Goal: Task Accomplishment & Management: Manage account settings

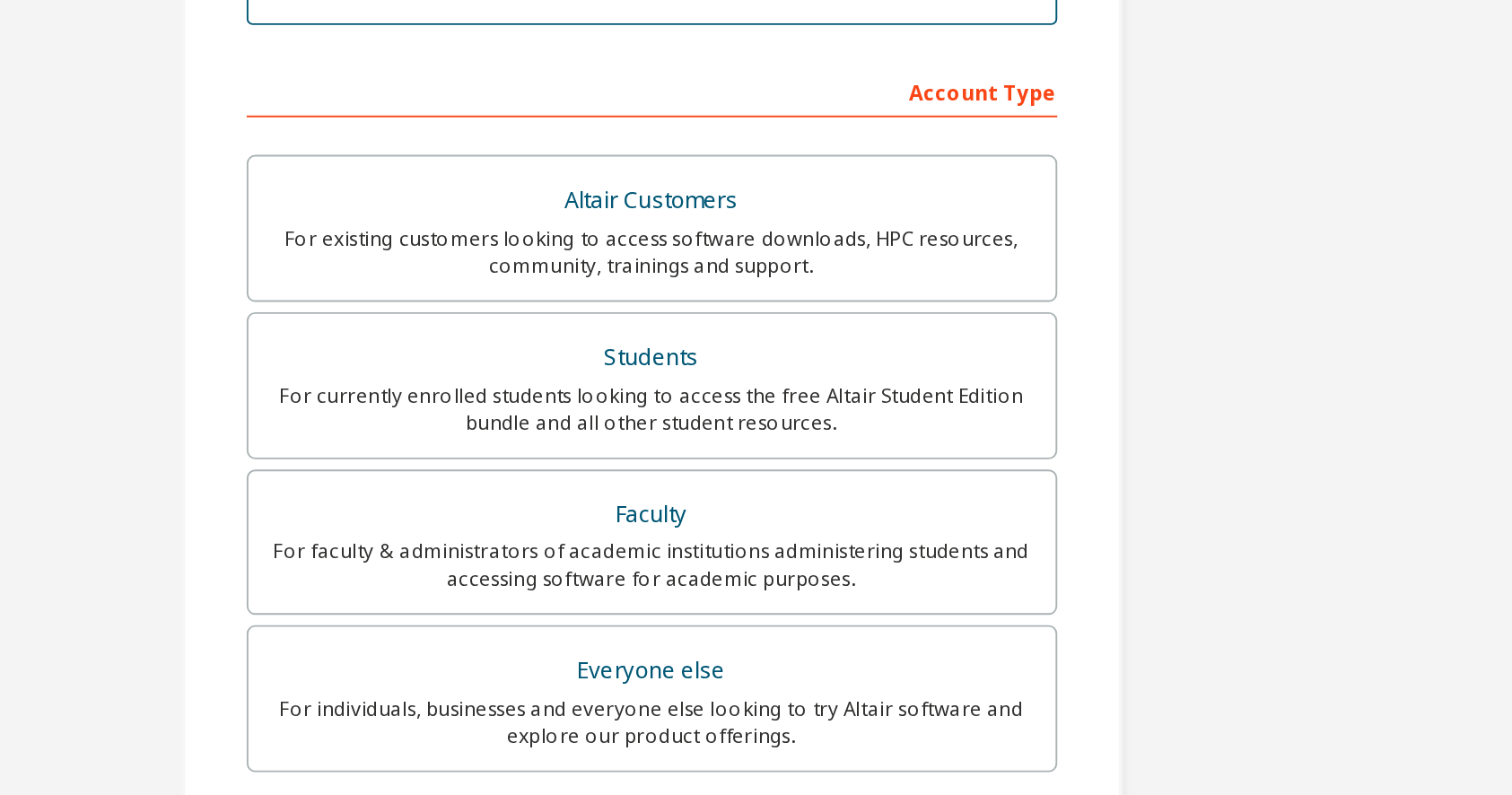
scroll to position [146, 0]
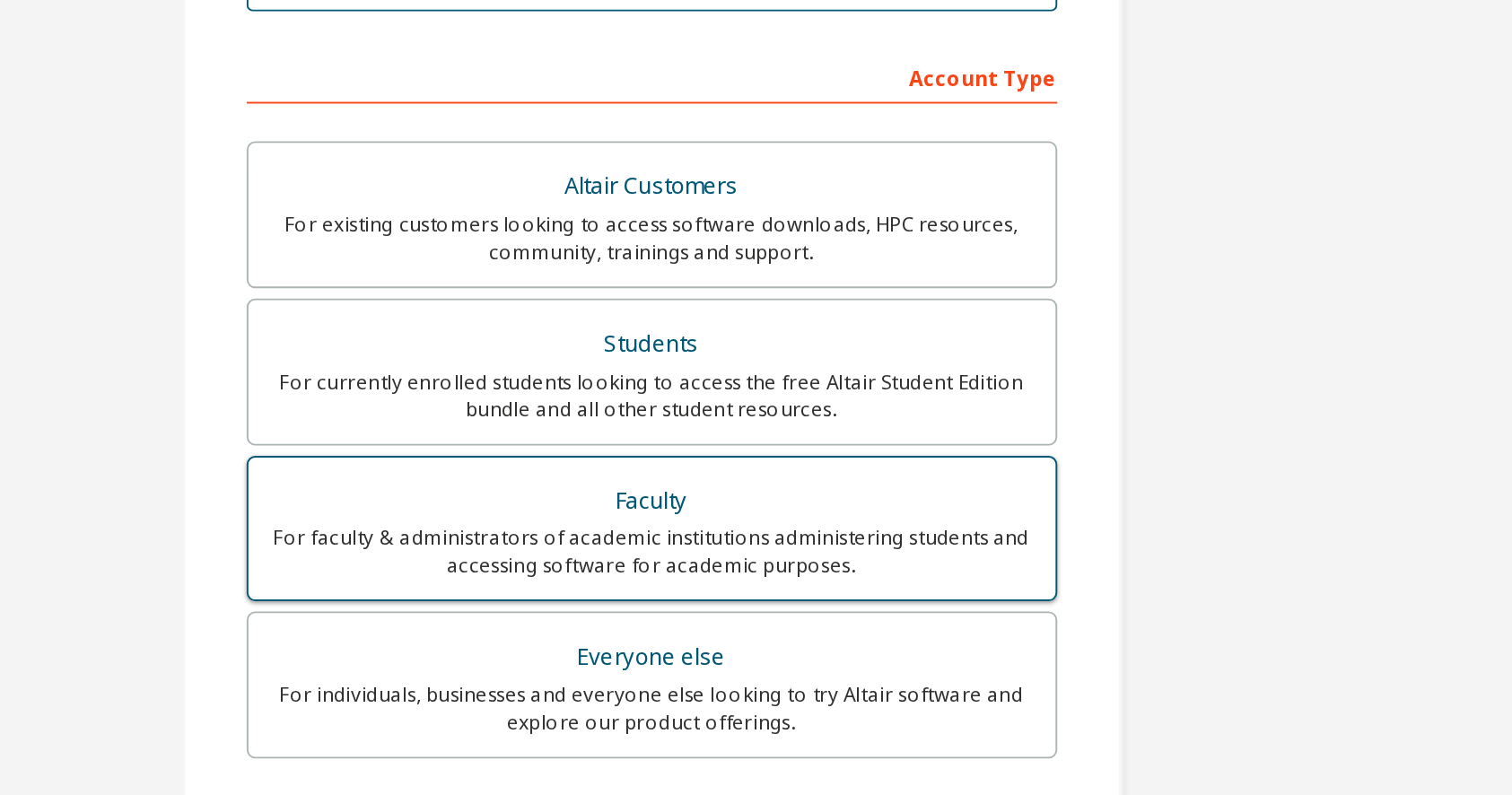
type input "**********"
click at [555, 402] on div "Faculty" at bounding box center [756, 414] width 402 height 25
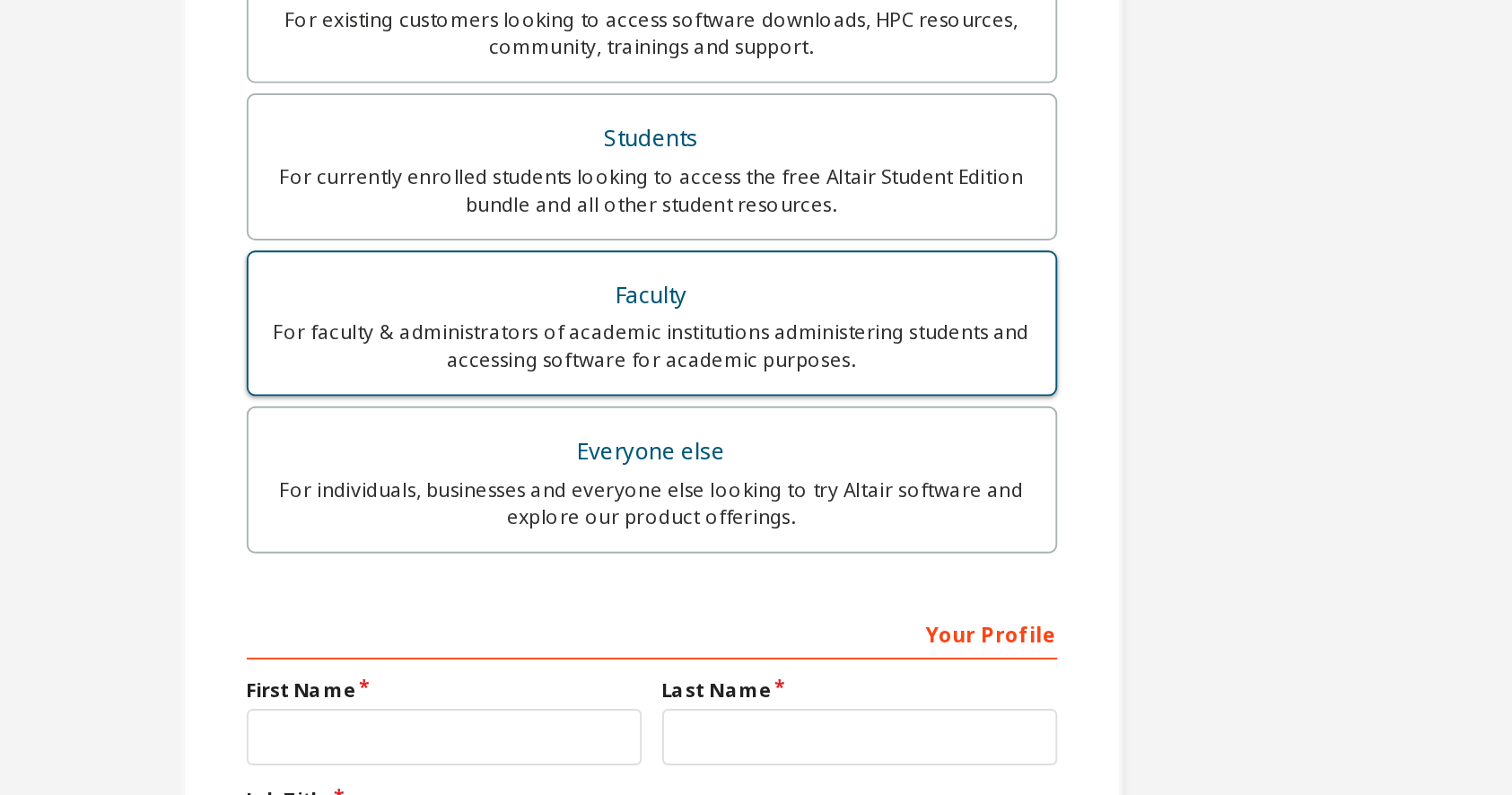
scroll to position [261, 0]
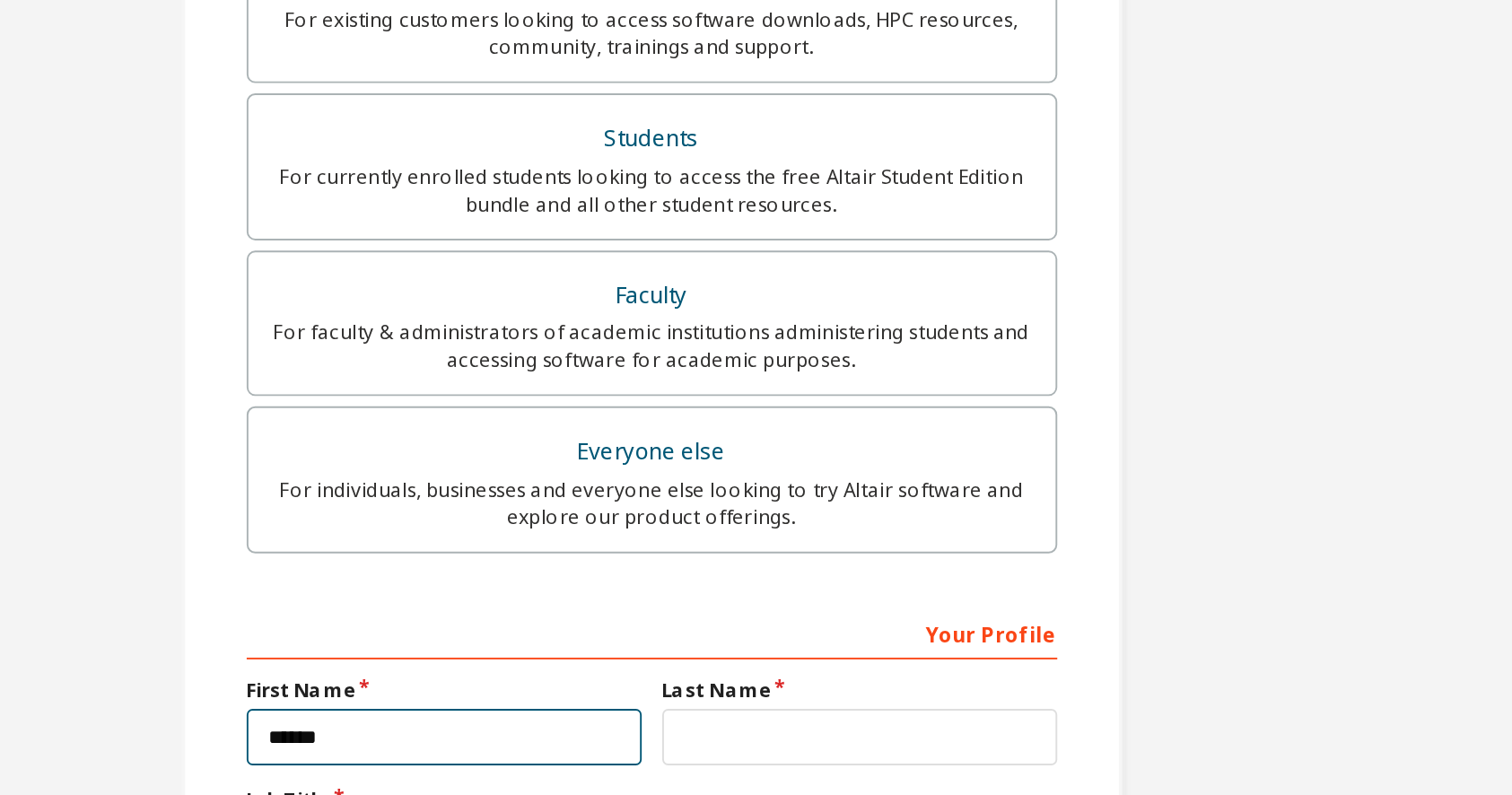
type input "******"
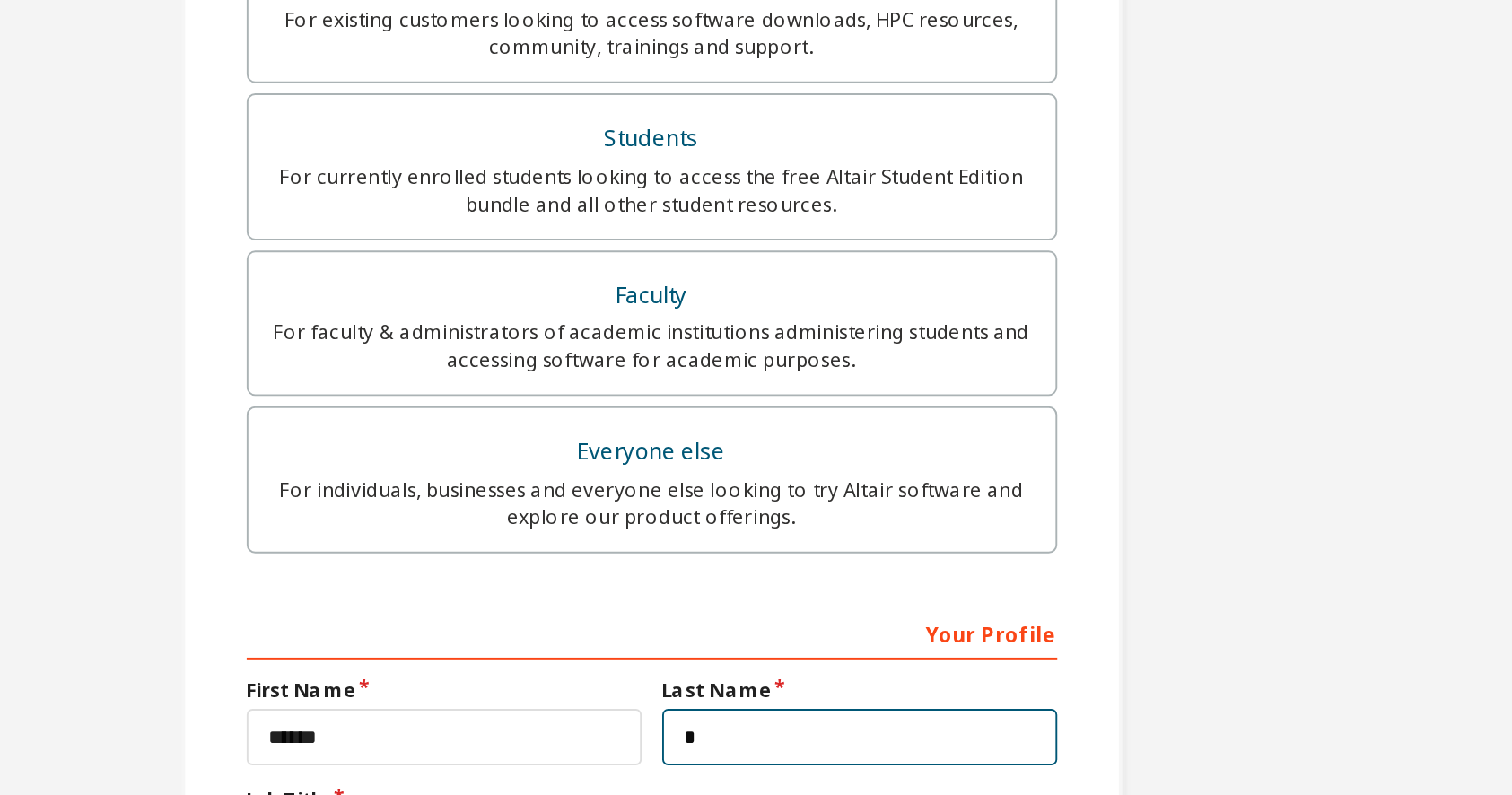
scroll to position [258, 0]
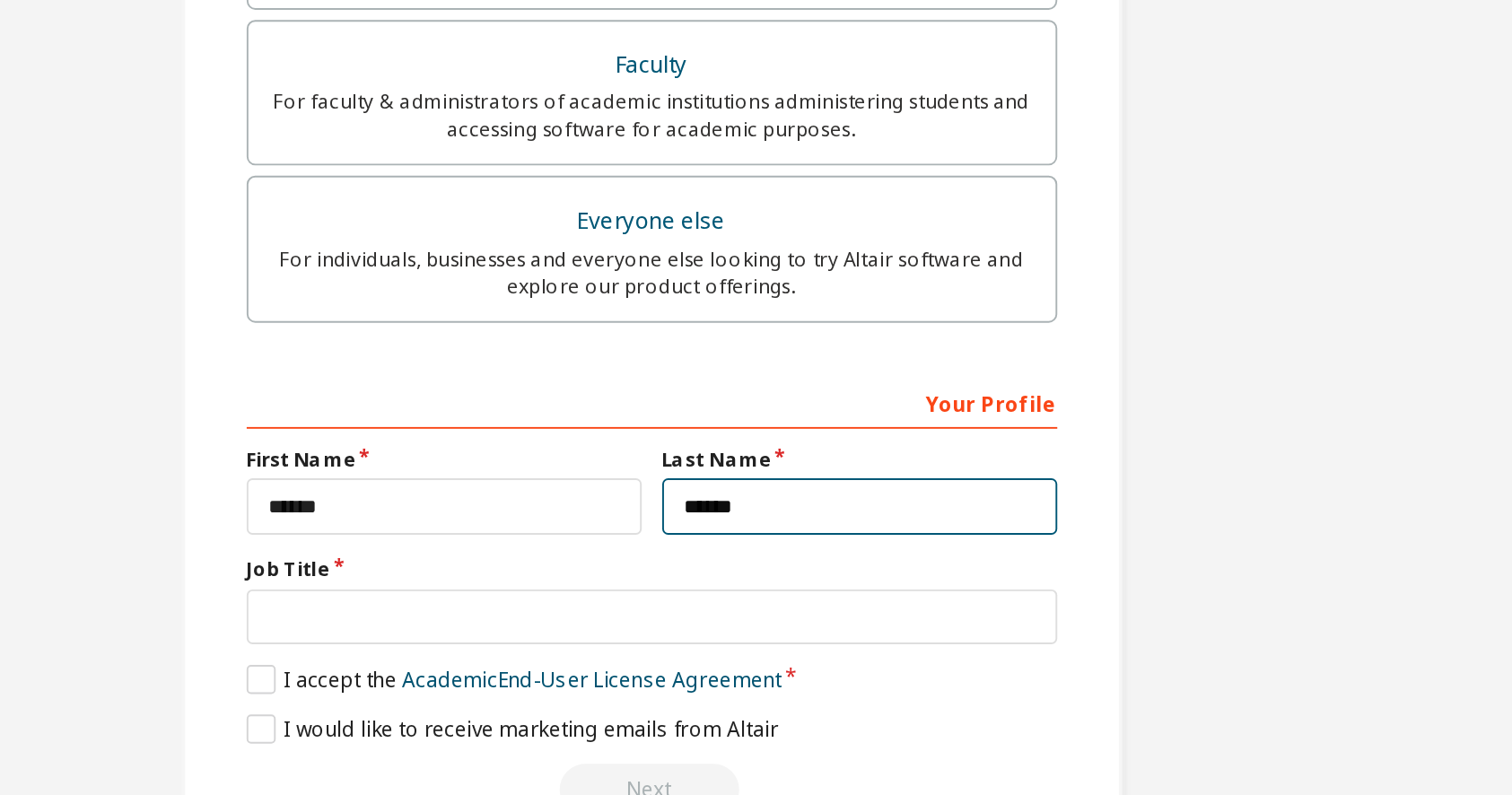
type input "******"
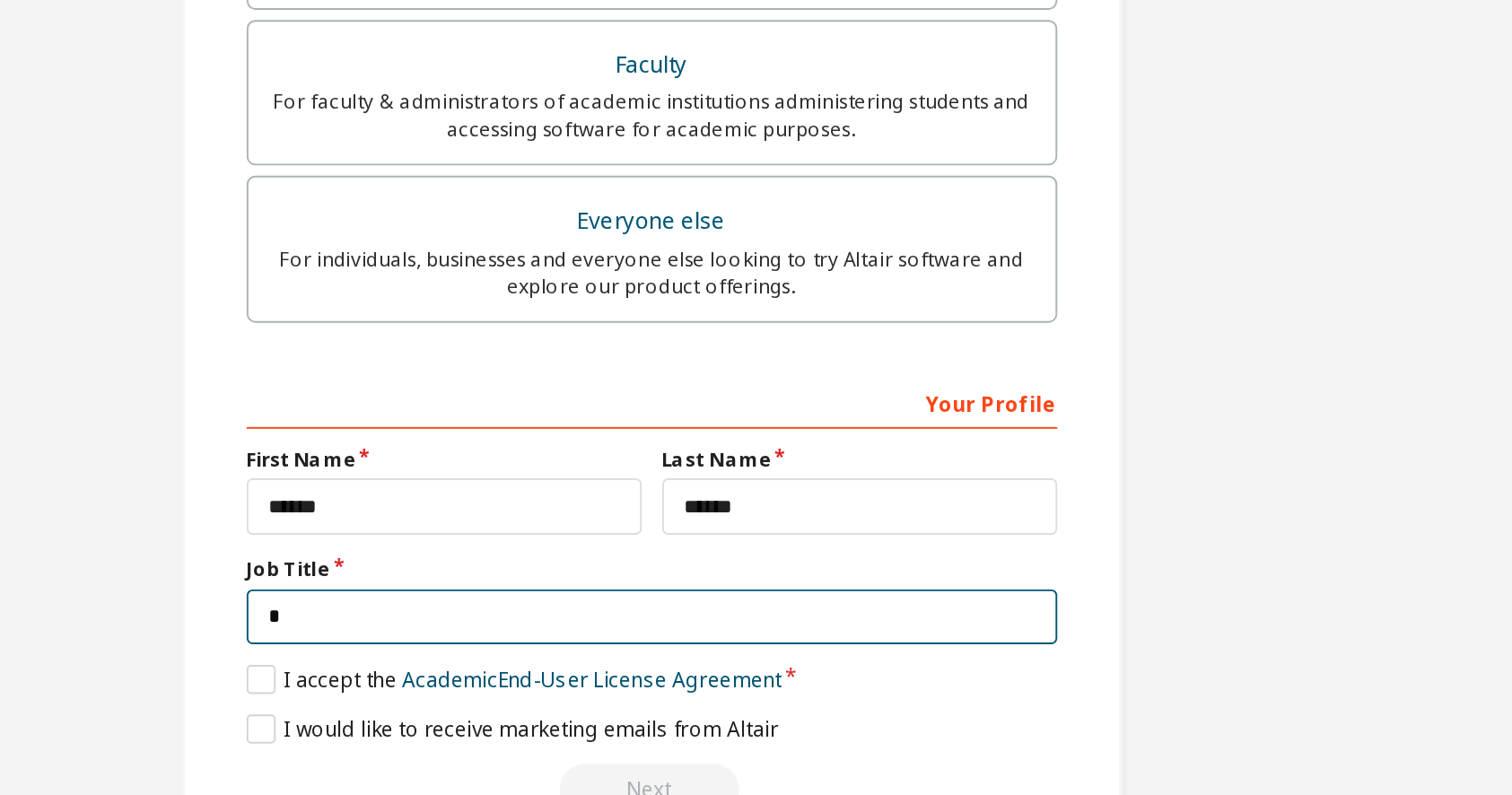
scroll to position [254, 0]
type input "********"
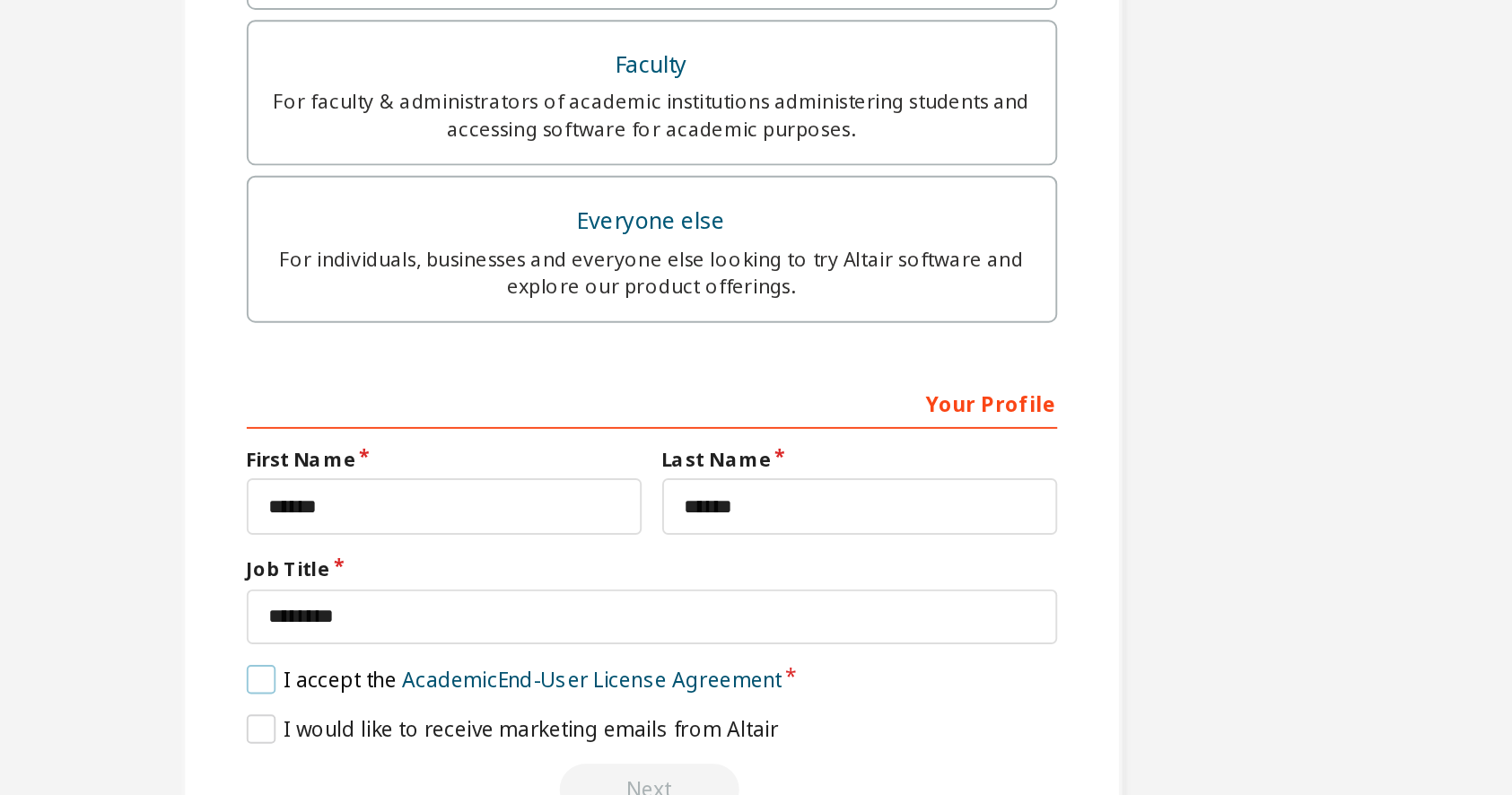
click at [544, 621] on label "I accept the Academic End-User License Agreement" at bounding box center [683, 629] width 280 height 16
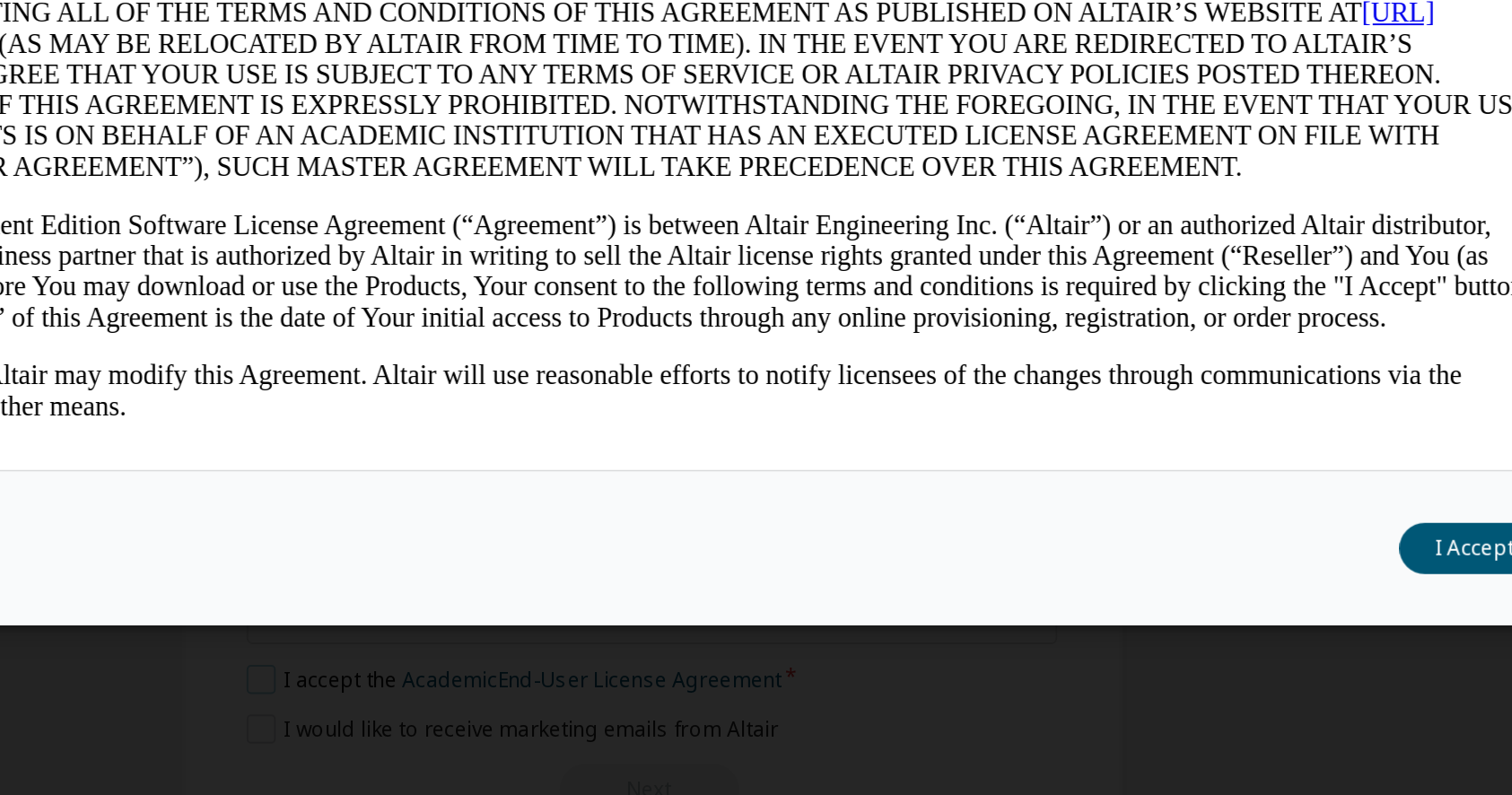
scroll to position [0, 0]
click at [1148, 546] on button "I Accept" at bounding box center [1188, 559] width 79 height 26
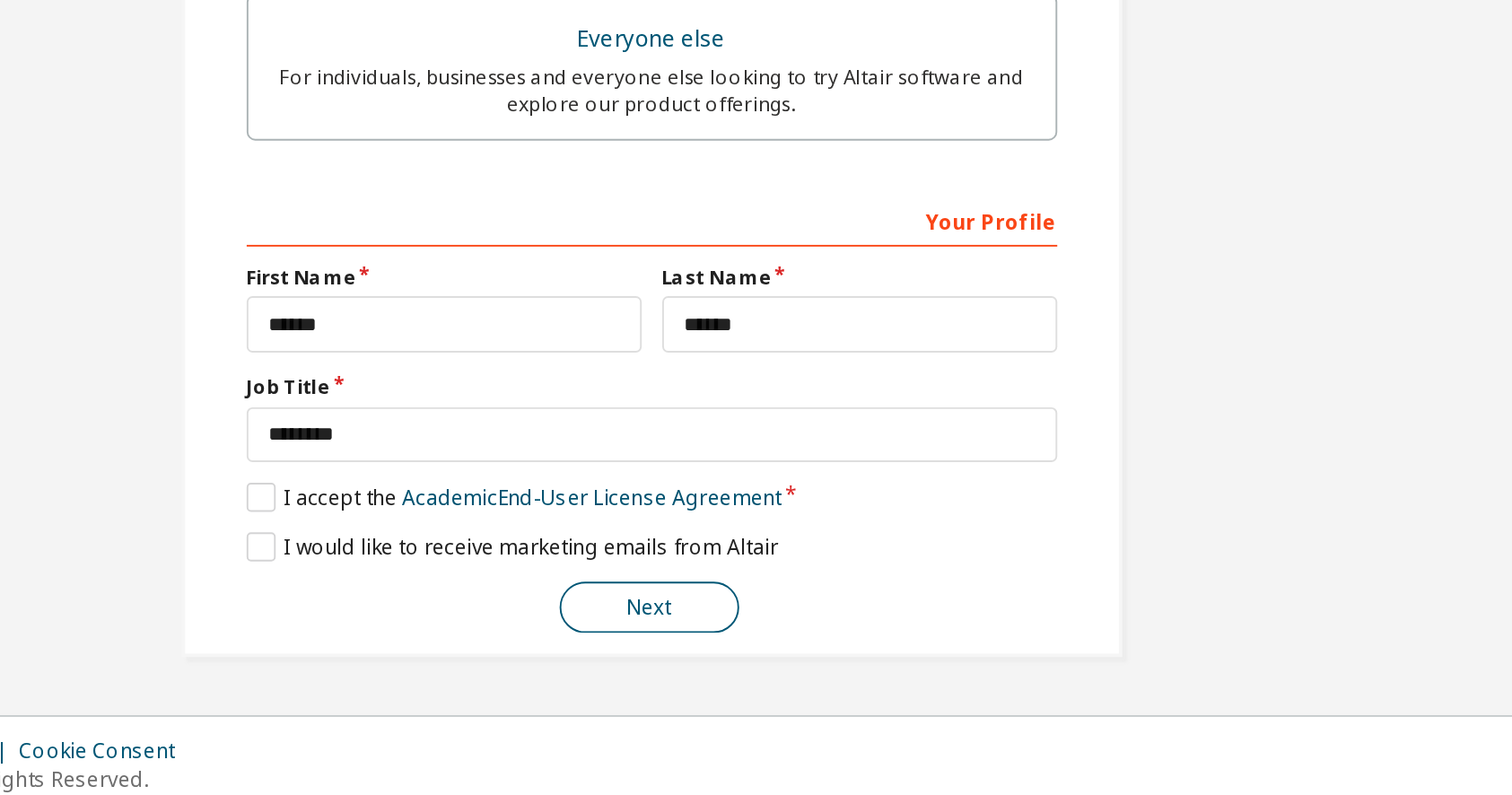
click at [708, 673] on button "Next" at bounding box center [755, 686] width 94 height 26
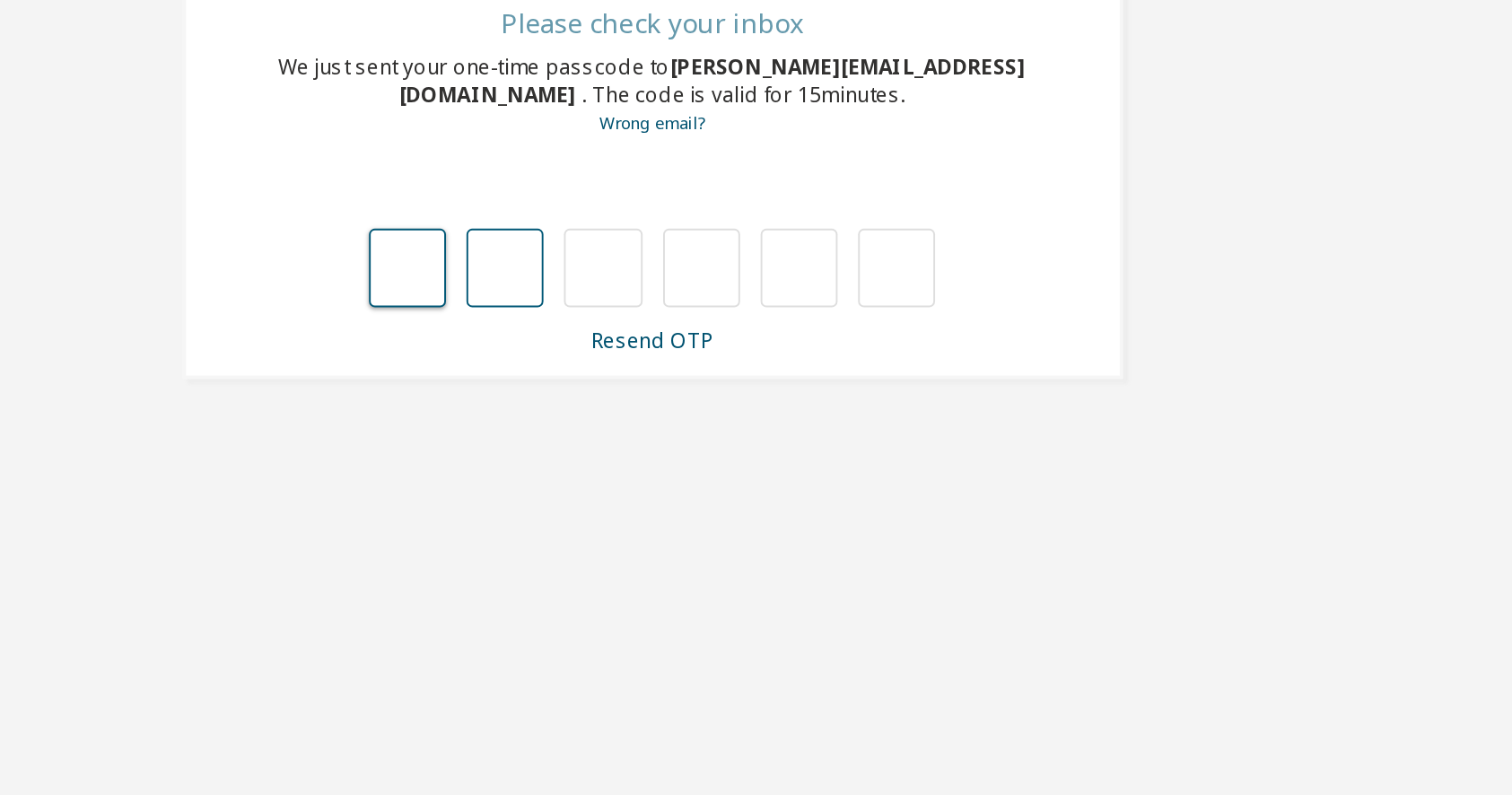
type input "*"
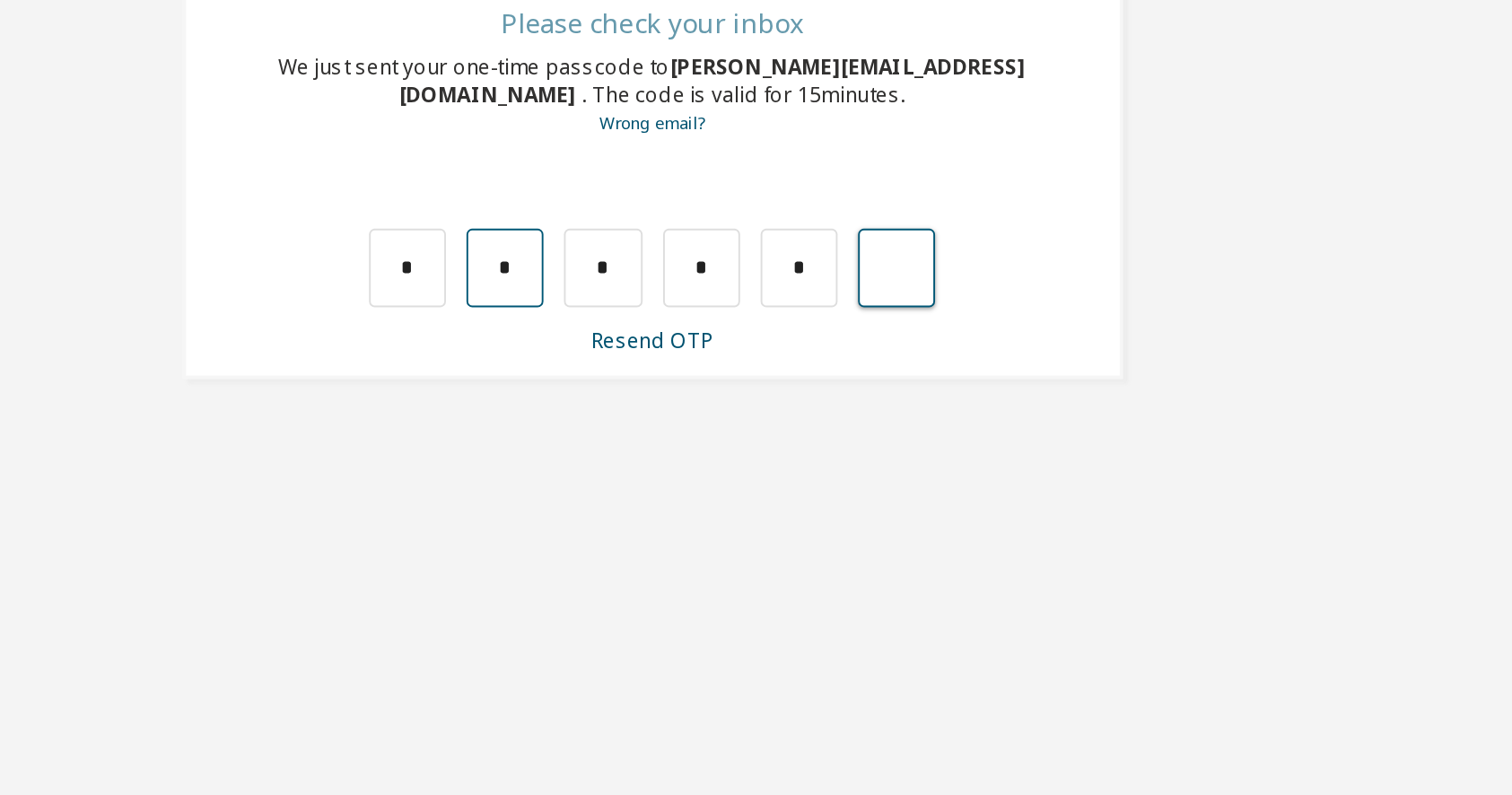
type input "*"
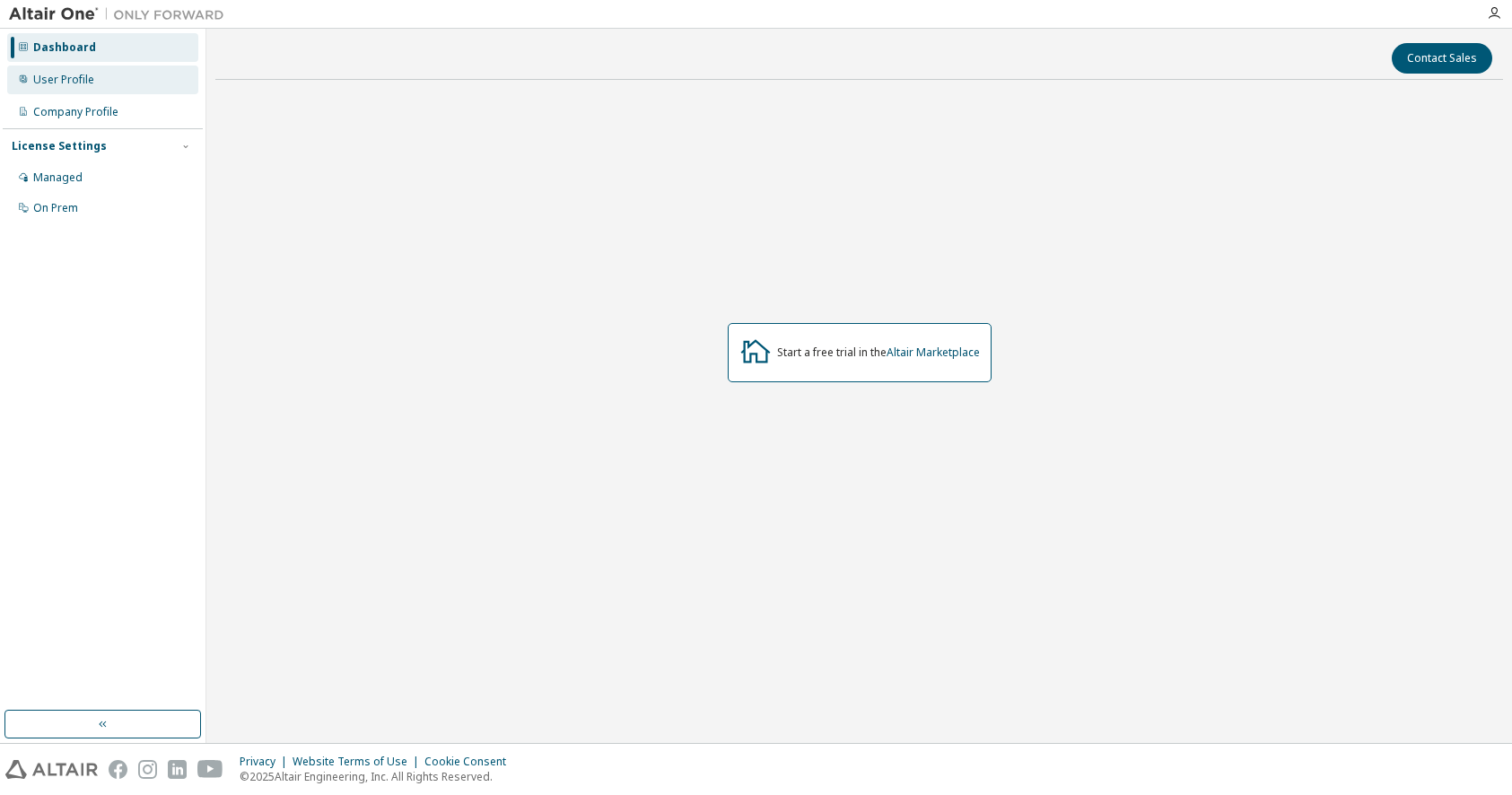
click at [100, 86] on div "User Profile" at bounding box center [102, 80] width 191 height 28
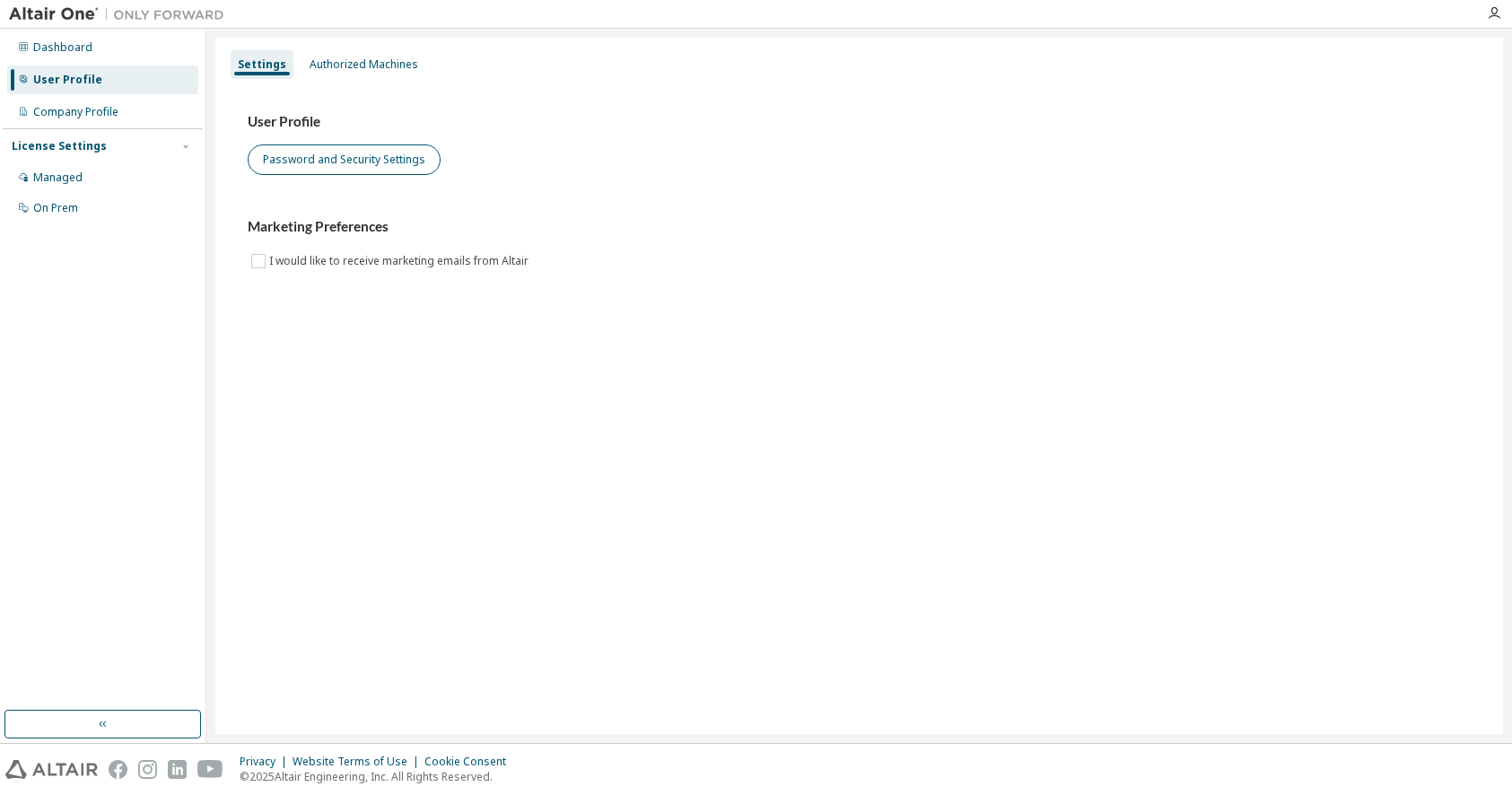
click at [309, 155] on button "Password and Security Settings" at bounding box center [344, 159] width 193 height 30
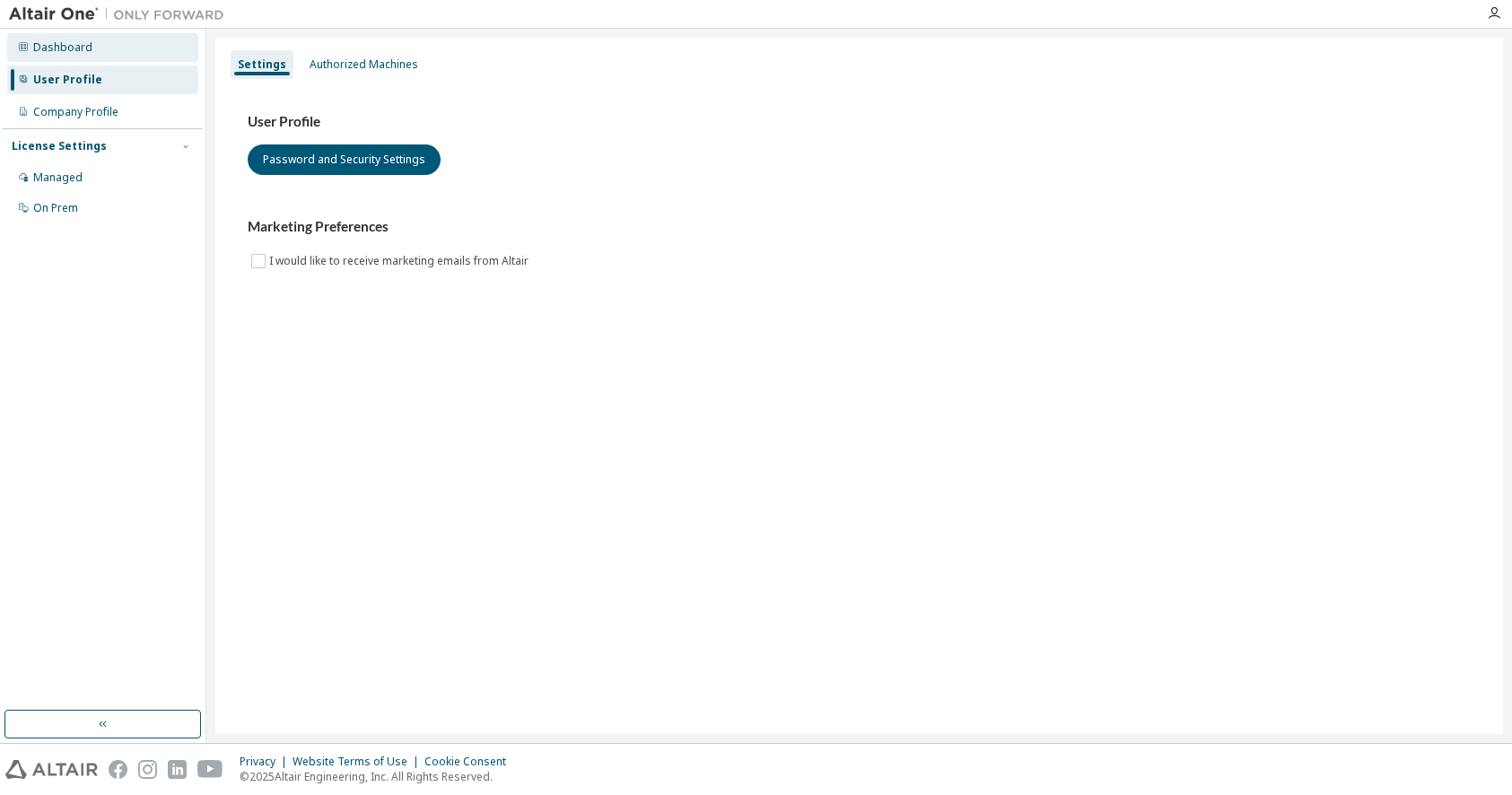
click at [42, 40] on div "Dashboard" at bounding box center [62, 48] width 59 height 15
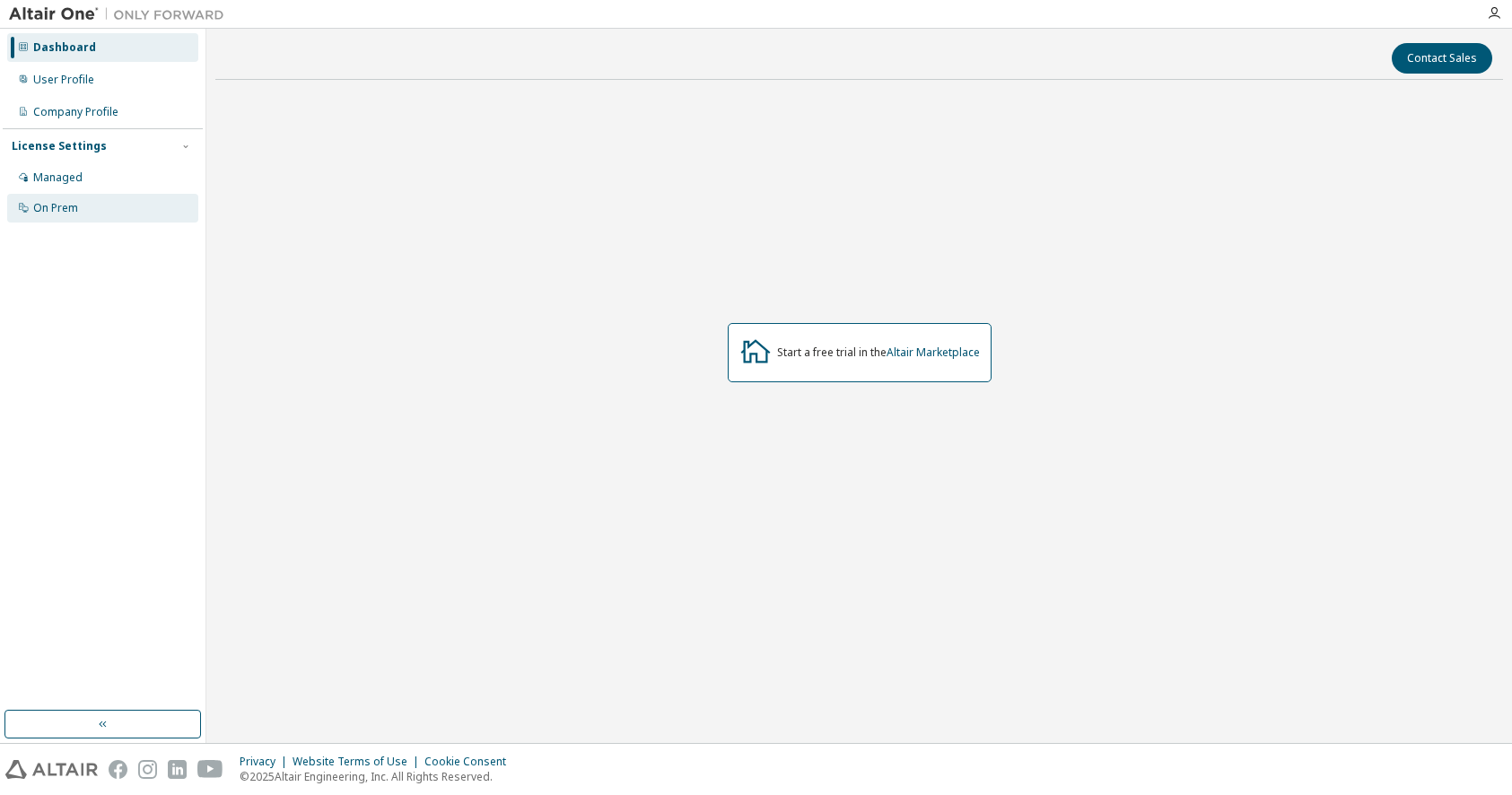
click at [43, 206] on div "On Prem" at bounding box center [55, 208] width 45 height 15
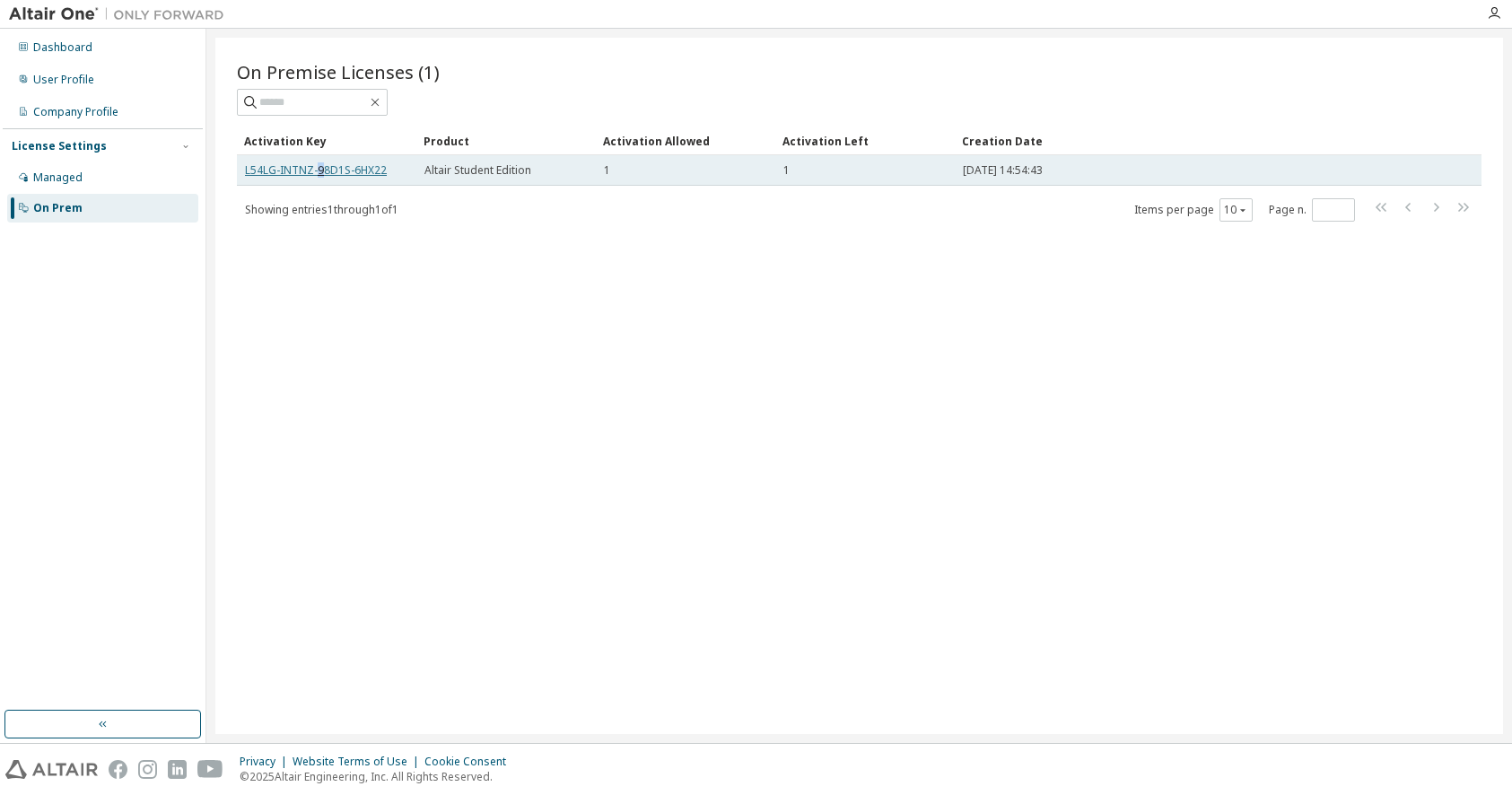
click at [318, 174] on link "L54LG-INTNZ-98D1S-6HX22" at bounding box center [315, 170] width 142 height 16
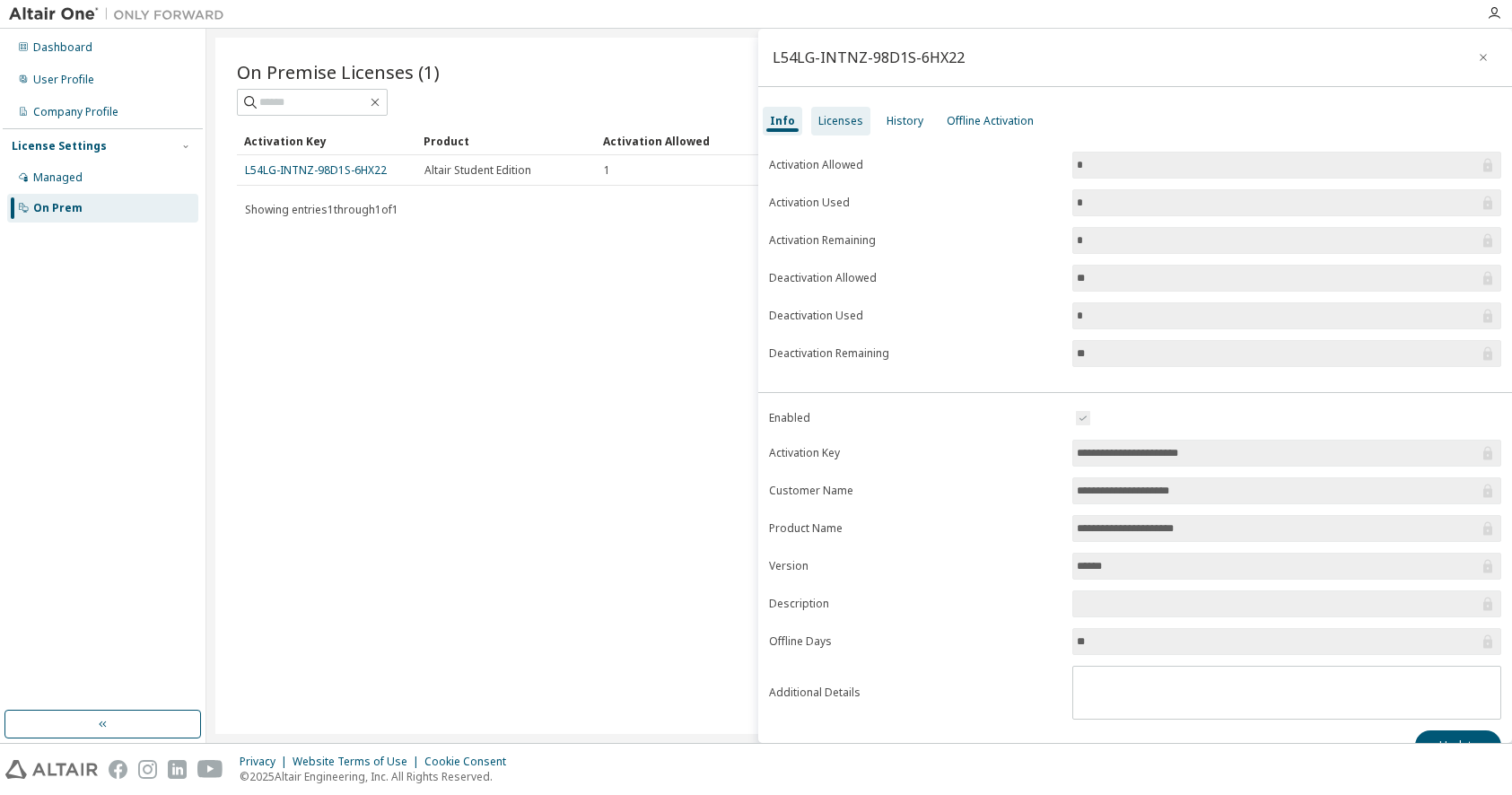
click at [838, 119] on div "Licenses" at bounding box center [841, 122] width 45 height 15
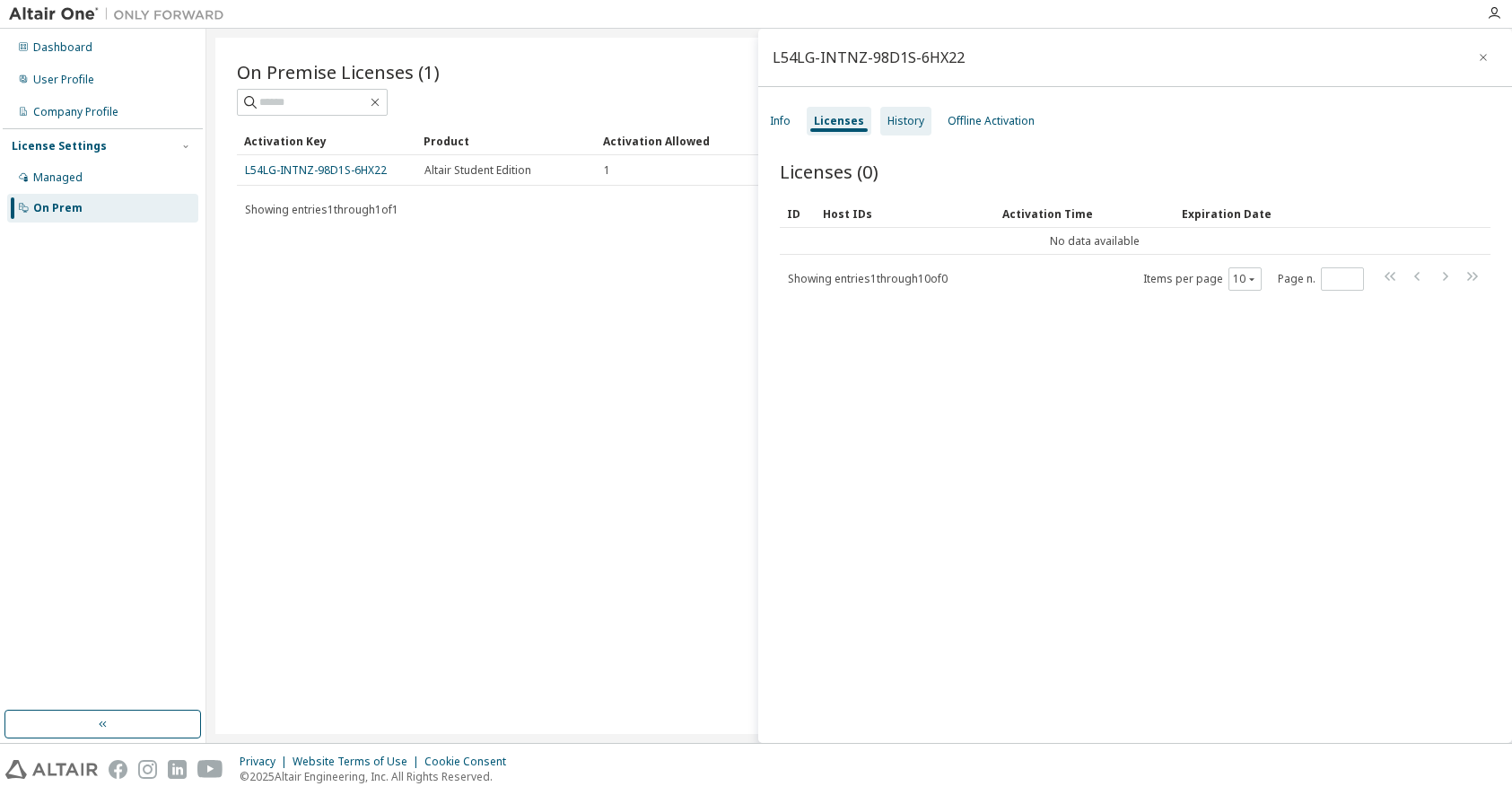
click at [903, 125] on div "History" at bounding box center [905, 122] width 37 height 15
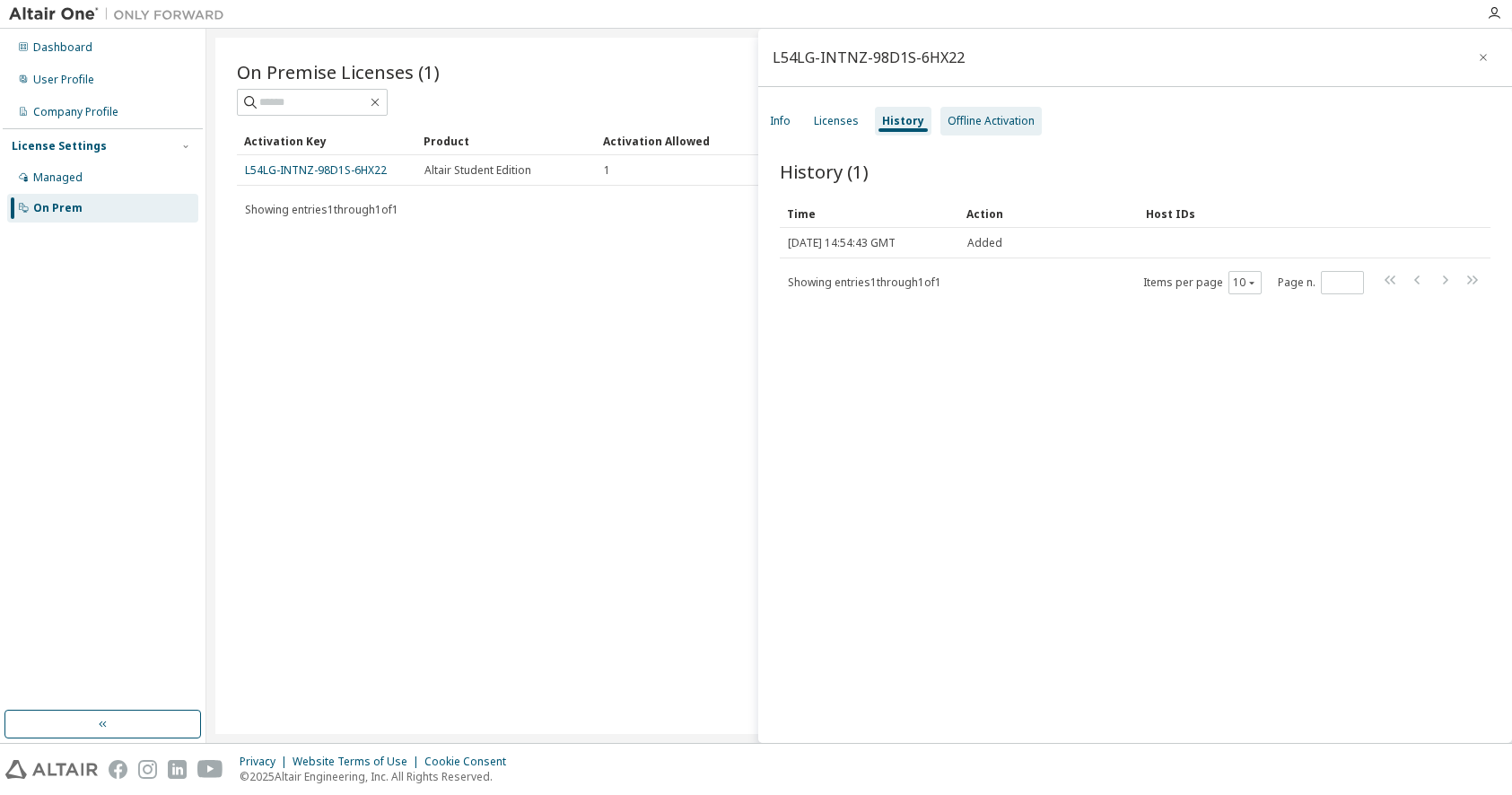
click at [975, 125] on div "Offline Activation" at bounding box center [990, 122] width 87 height 15
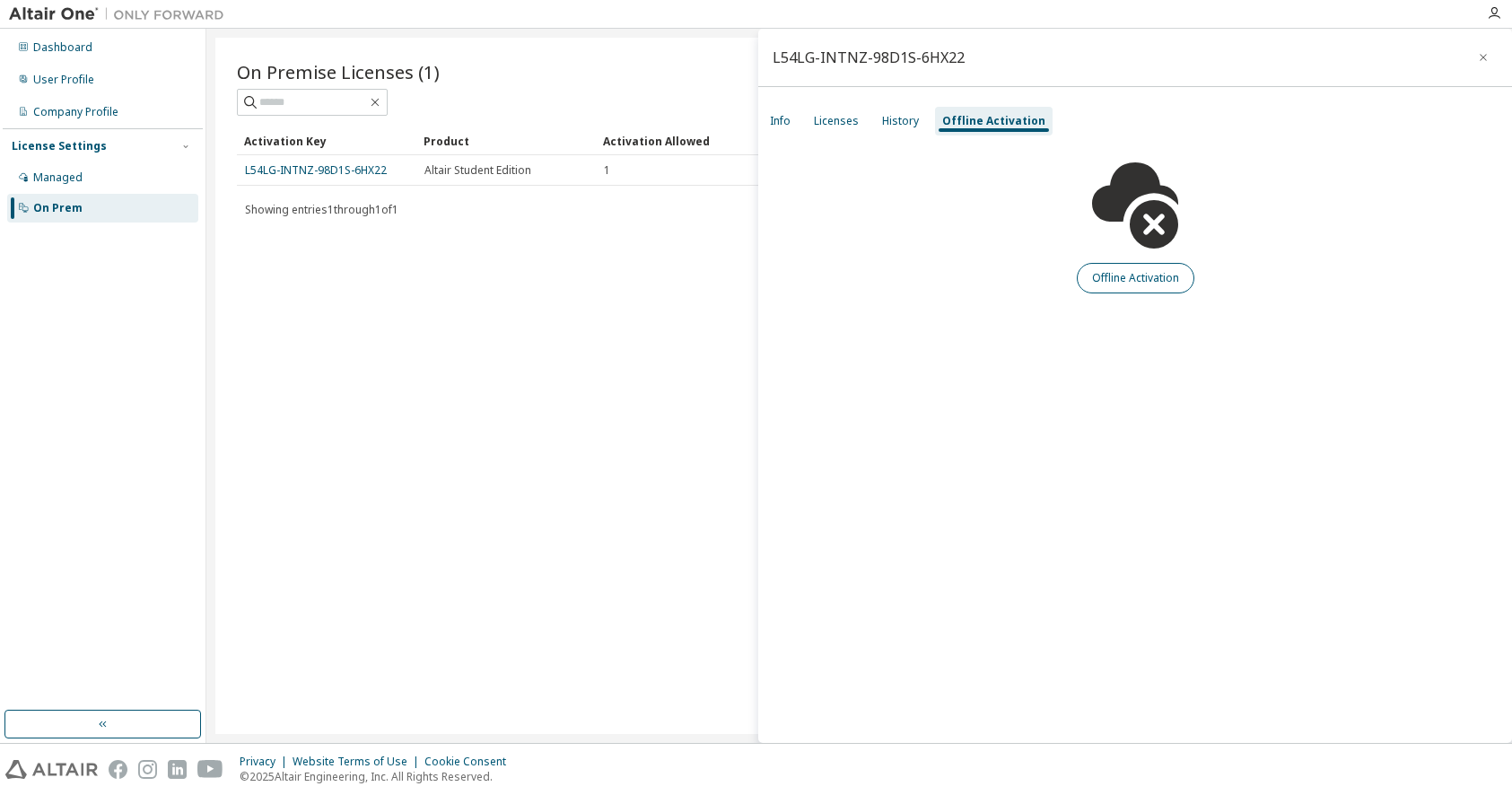
click at [1111, 281] on button "Offline Activation" at bounding box center [1135, 278] width 118 height 30
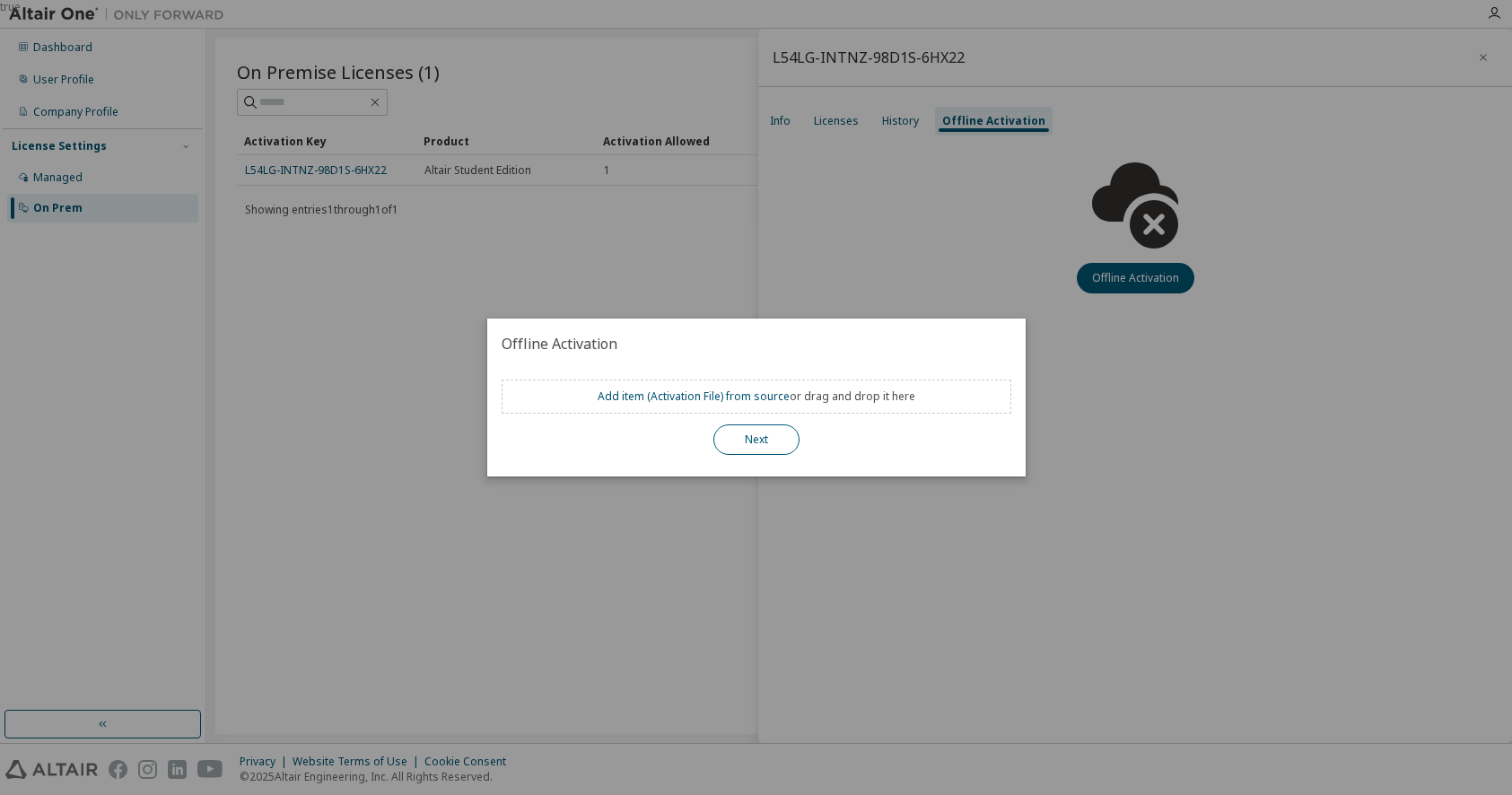
click at [756, 433] on button "Next" at bounding box center [756, 439] width 86 height 30
click at [758, 445] on button "Next" at bounding box center [756, 439] width 86 height 30
click at [861, 175] on div "true" at bounding box center [756, 398] width 1512 height 795
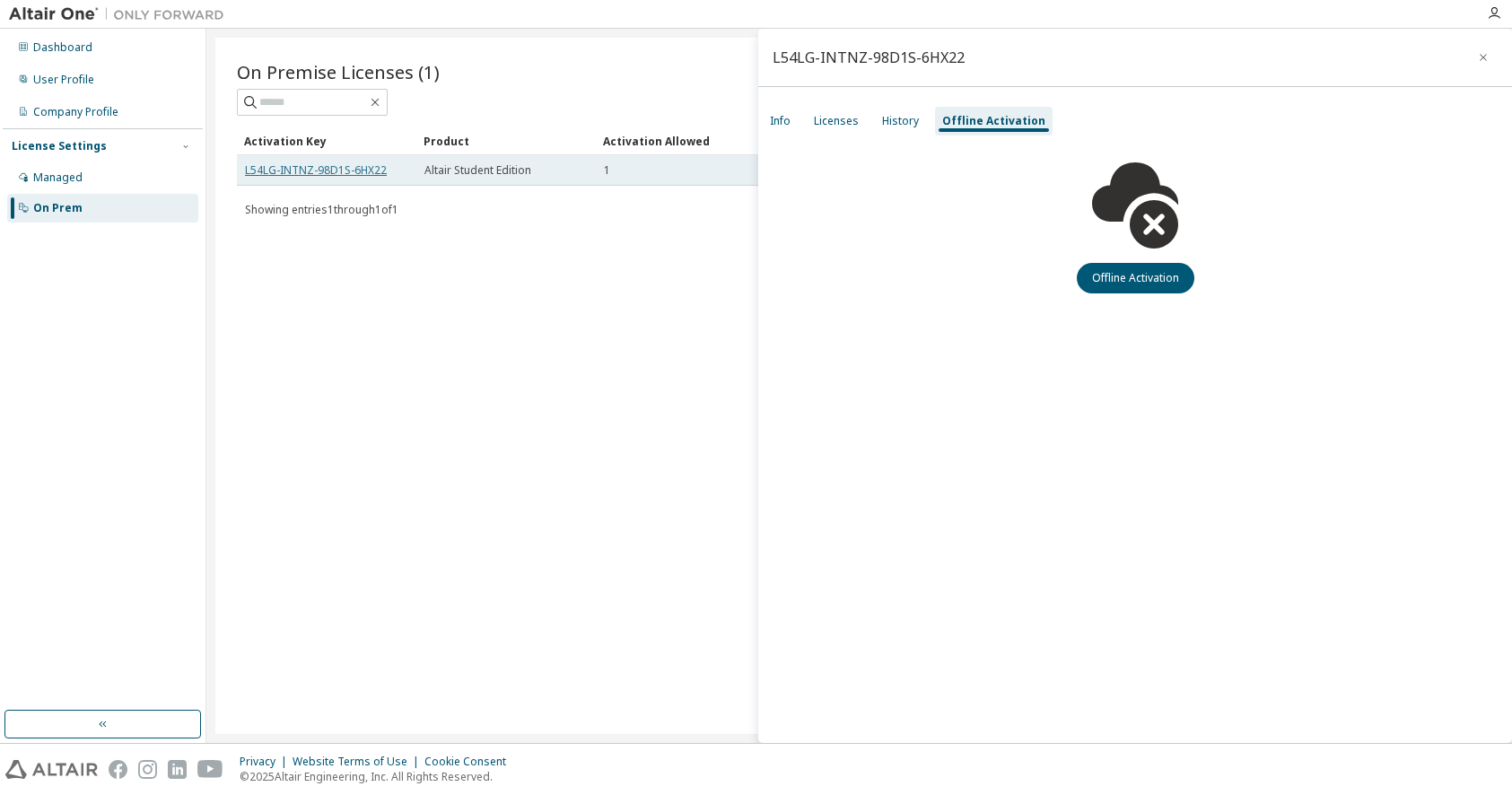
click at [299, 172] on link "L54LG-INTNZ-98D1S-6HX22" at bounding box center [315, 170] width 142 height 16
click at [369, 171] on link "L54LG-INTNZ-98D1S-6HX22" at bounding box center [315, 170] width 142 height 16
drag, startPoint x: 386, startPoint y: 168, endPoint x: 244, endPoint y: 175, distance: 142.2
click at [244, 175] on td "L54LG-INTNZ-98D1S-6HX22" at bounding box center [326, 170] width 179 height 30
copy link "L54LG-INTNZ-98D1S-6HX22"
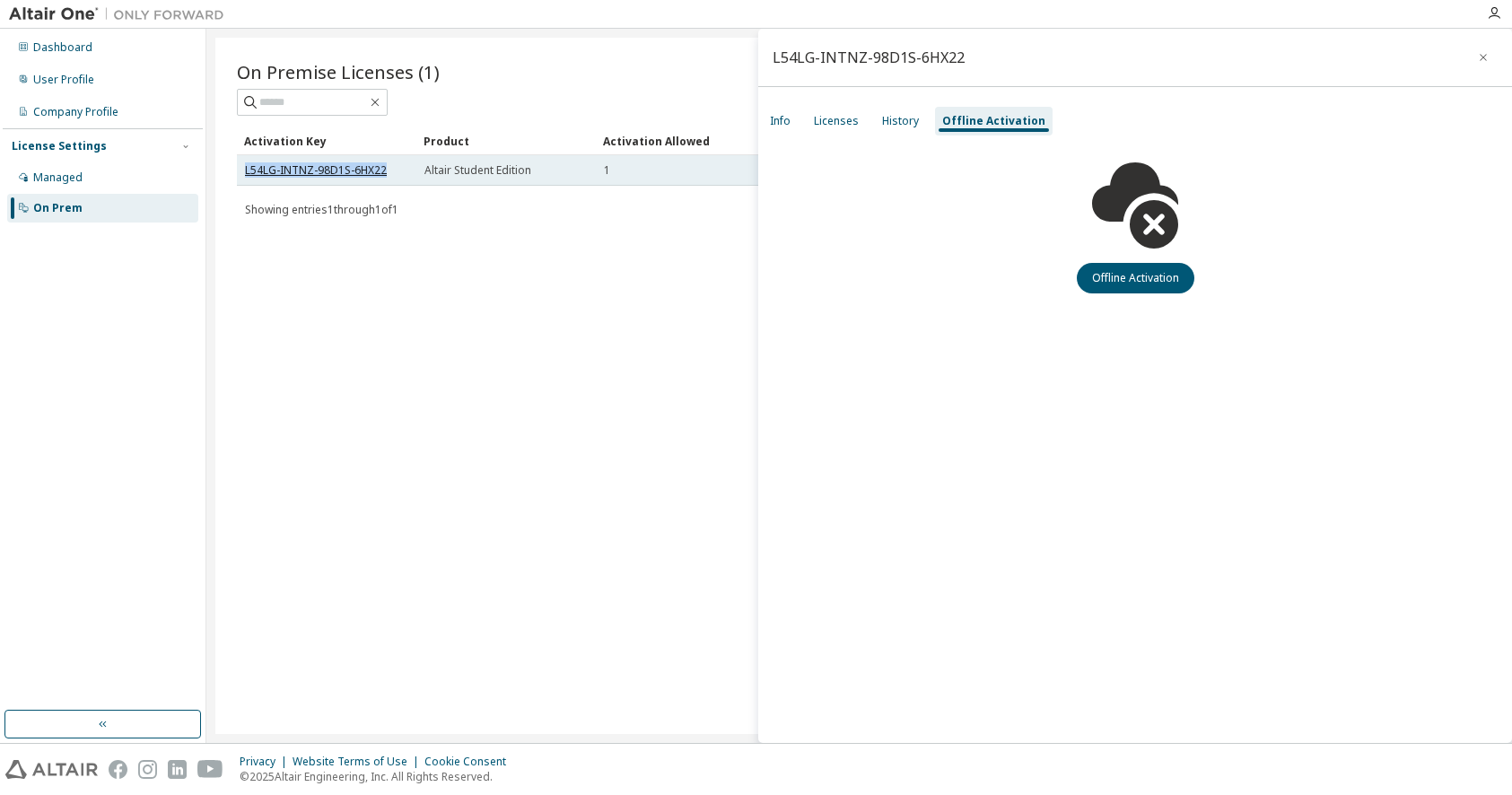
copy link "L54LG-INTNZ-98D1S-6HX22"
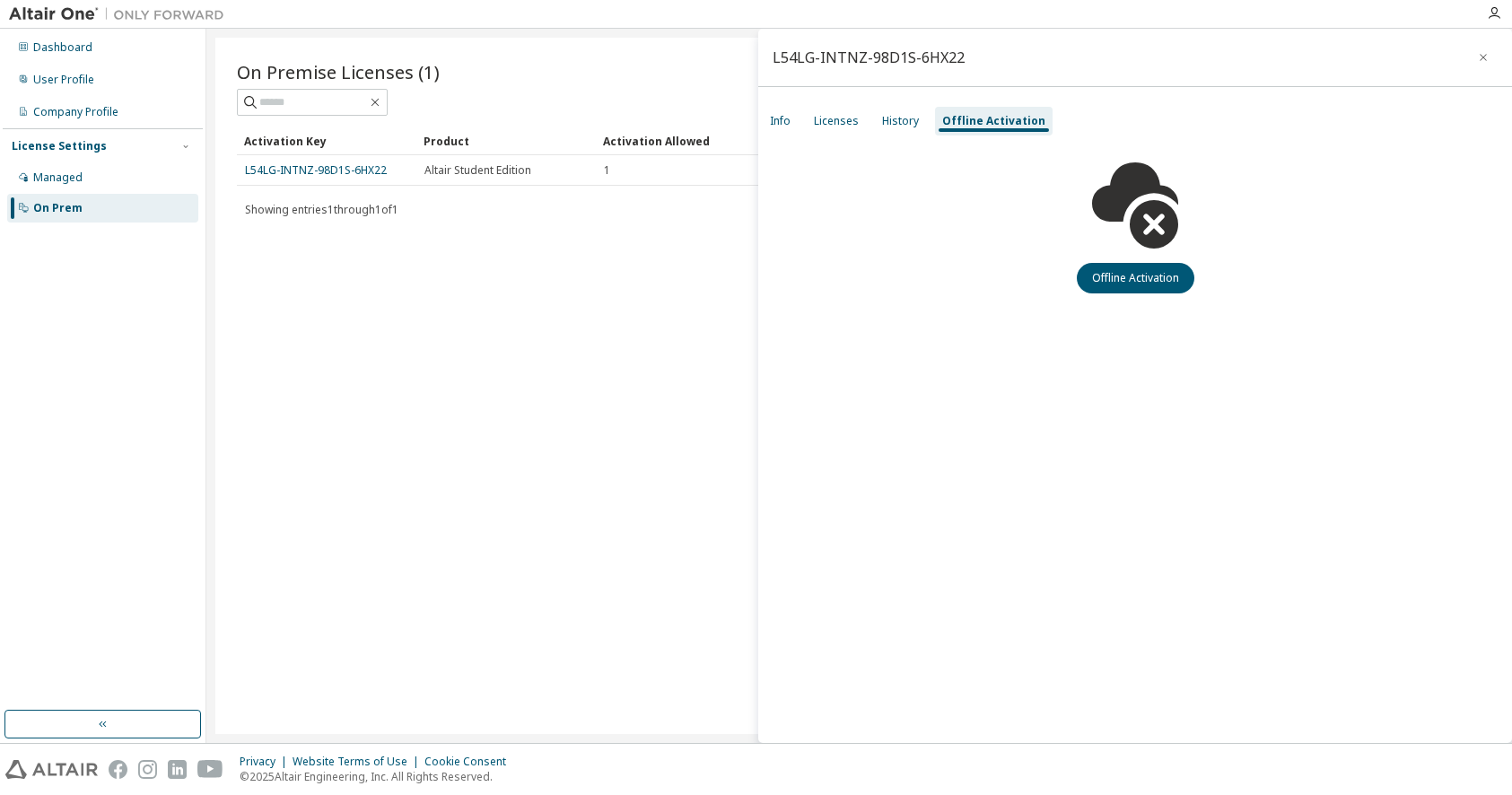
click at [474, 207] on div "Showing entries 1 through 1 of 1 Items per page 10 Page n. *" at bounding box center [859, 209] width 1244 height 26
click at [375, 170] on link "L54LG-INTNZ-98D1S-6HX22" at bounding box center [315, 170] width 142 height 16
click at [363, 169] on link "L54LG-INTNZ-98D1S-6HX22" at bounding box center [315, 170] width 142 height 16
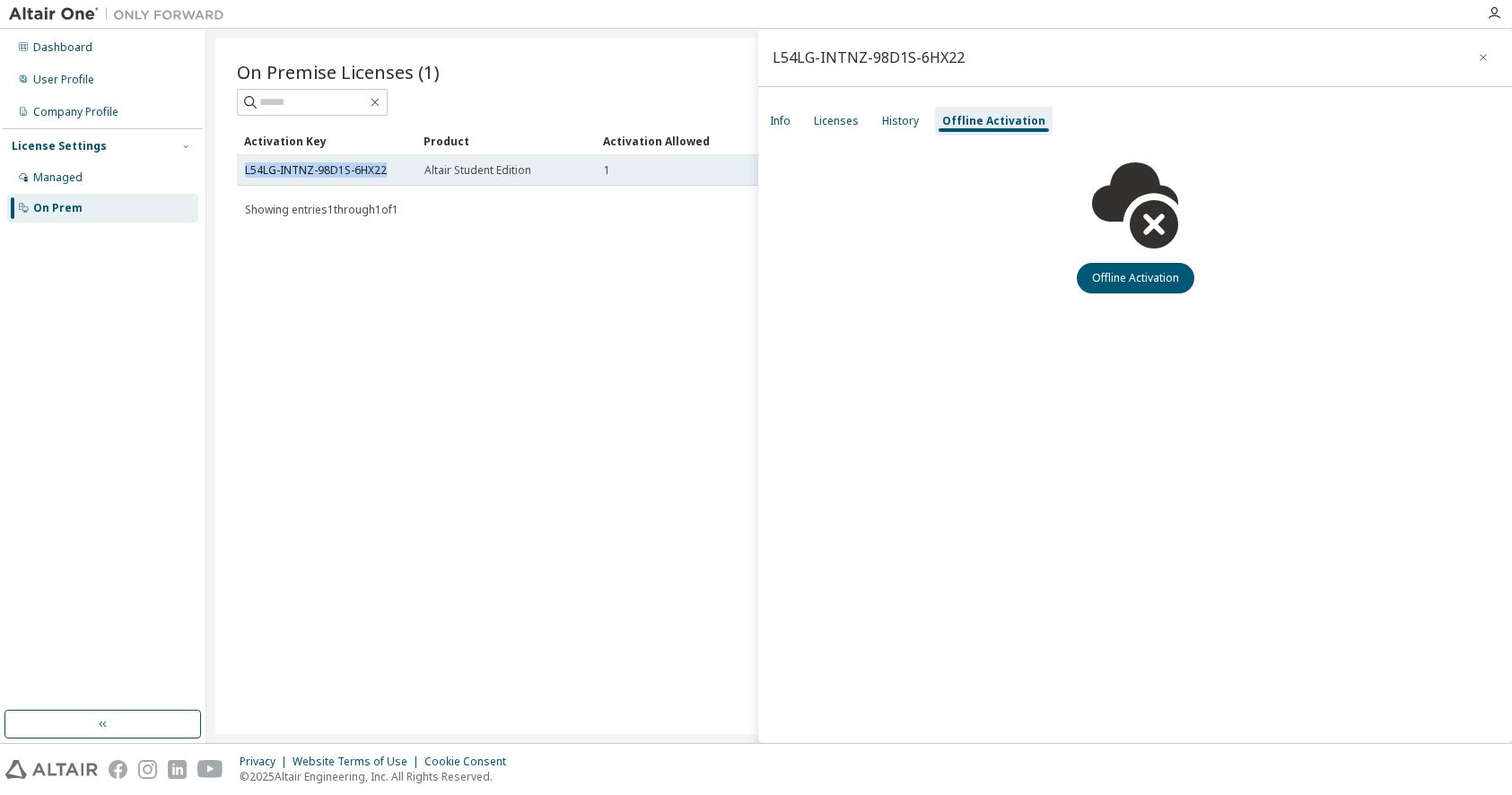
drag, startPoint x: 239, startPoint y: 171, endPoint x: 387, endPoint y: 175, distance: 148.1
click at [387, 175] on td "L54LG-INTNZ-98D1S-6HX22" at bounding box center [326, 170] width 179 height 30
copy link "L54LG-INTNZ-98D1S-6HX22"
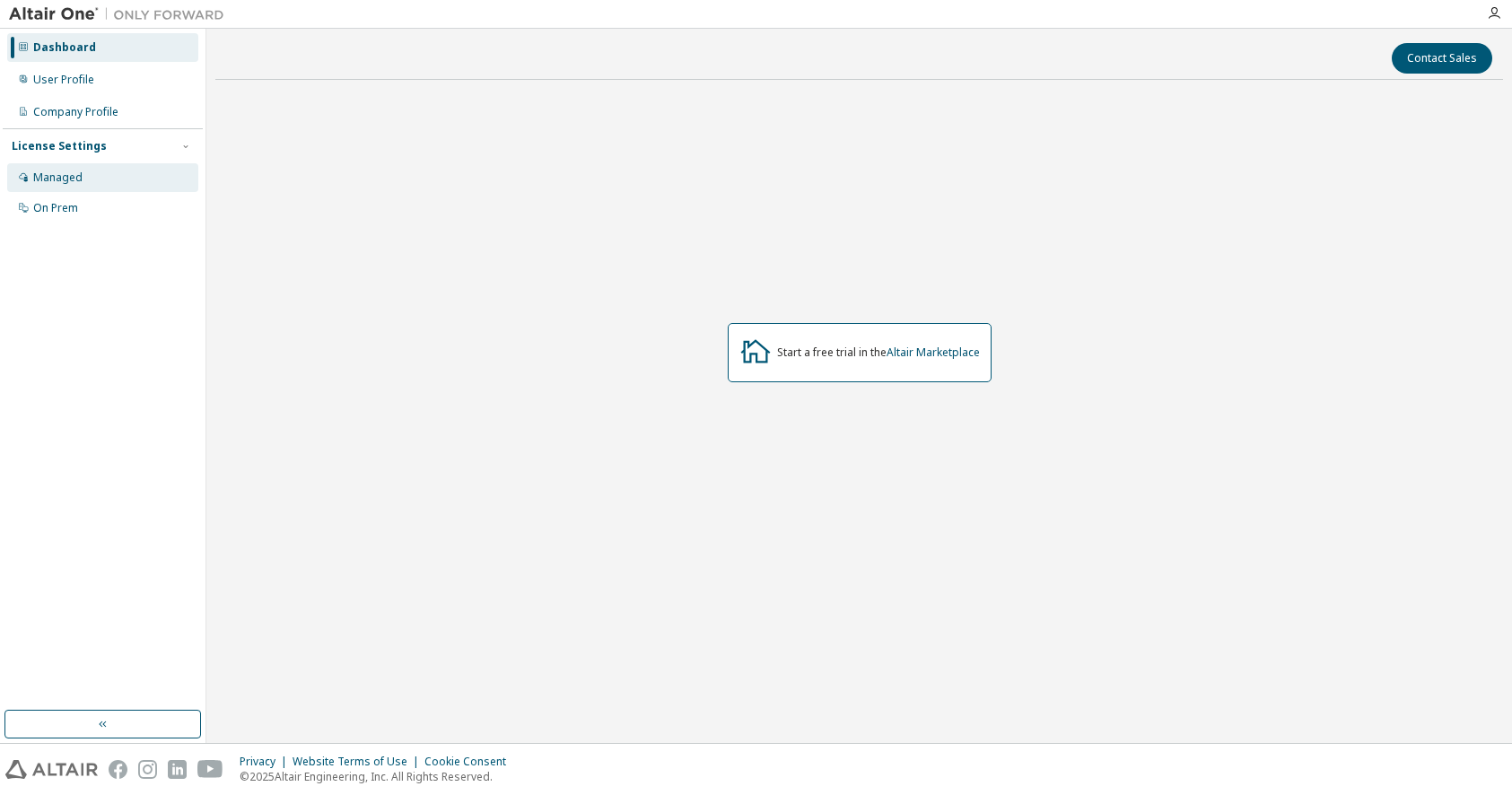
click at [82, 175] on div "Managed" at bounding box center [102, 177] width 191 height 28
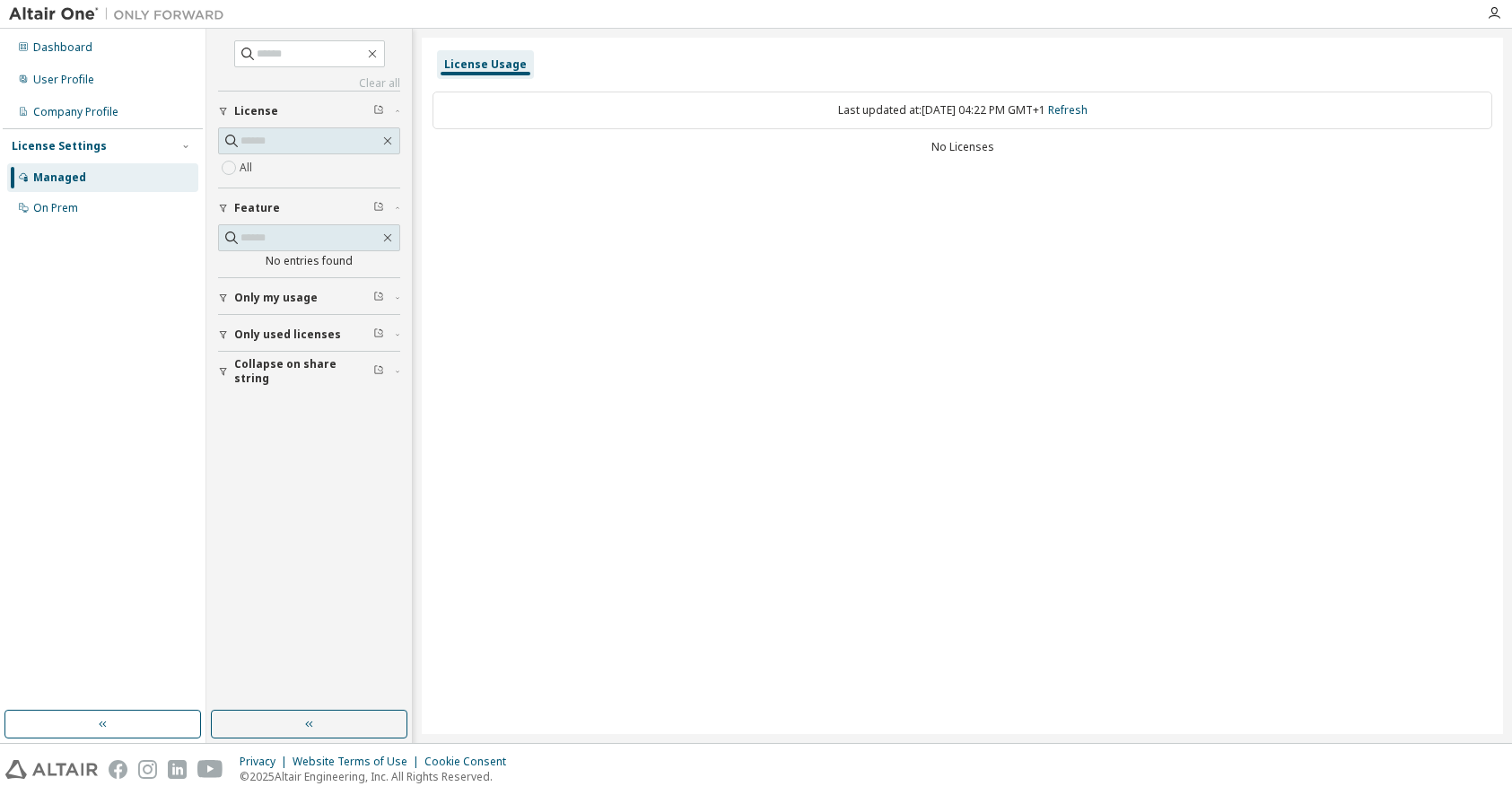
click at [465, 65] on div "License Usage" at bounding box center [485, 65] width 82 height 15
click at [67, 80] on div "User Profile" at bounding box center [63, 80] width 61 height 15
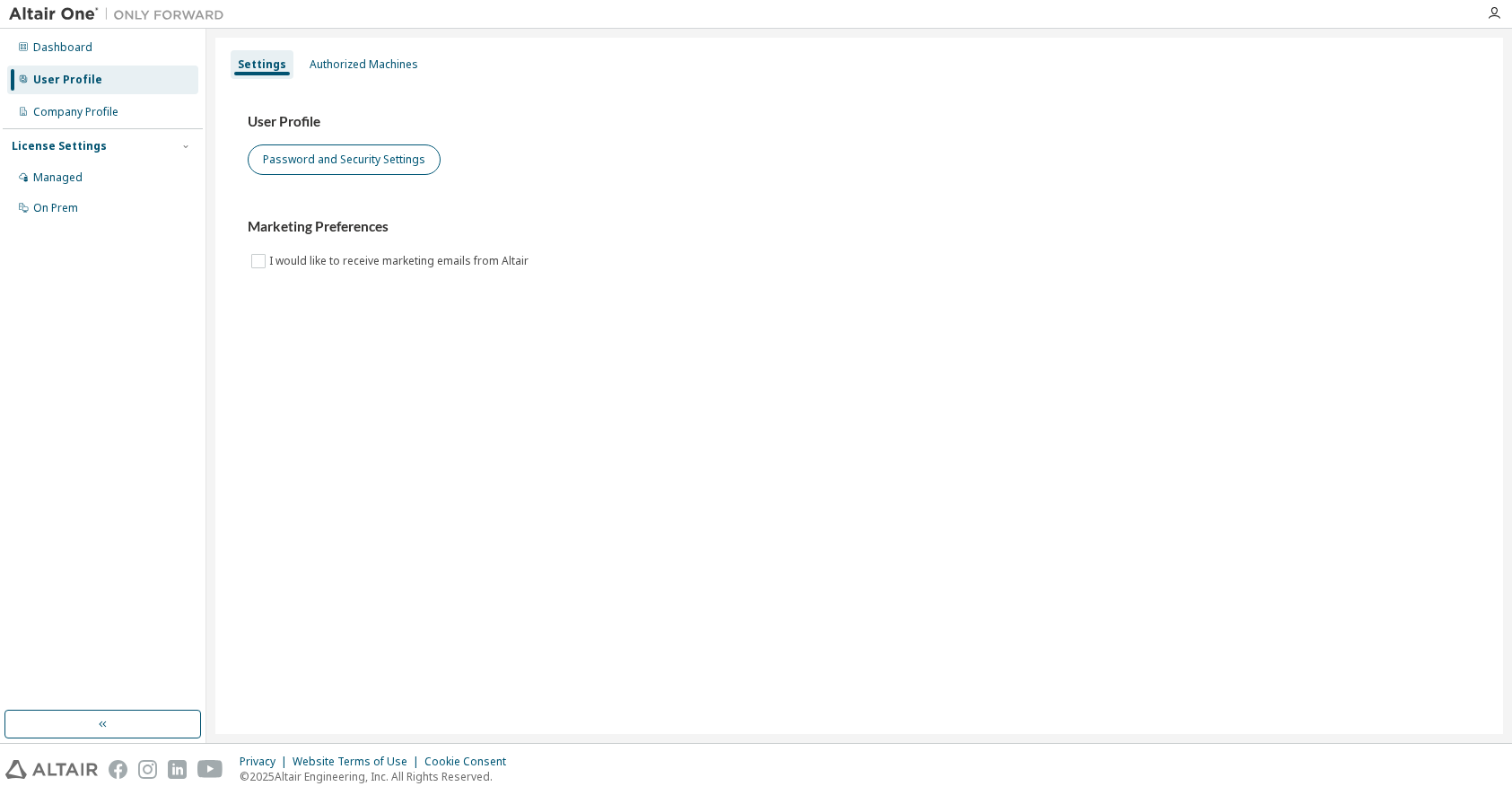
click at [330, 169] on button "Password and Security Settings" at bounding box center [344, 159] width 193 height 30
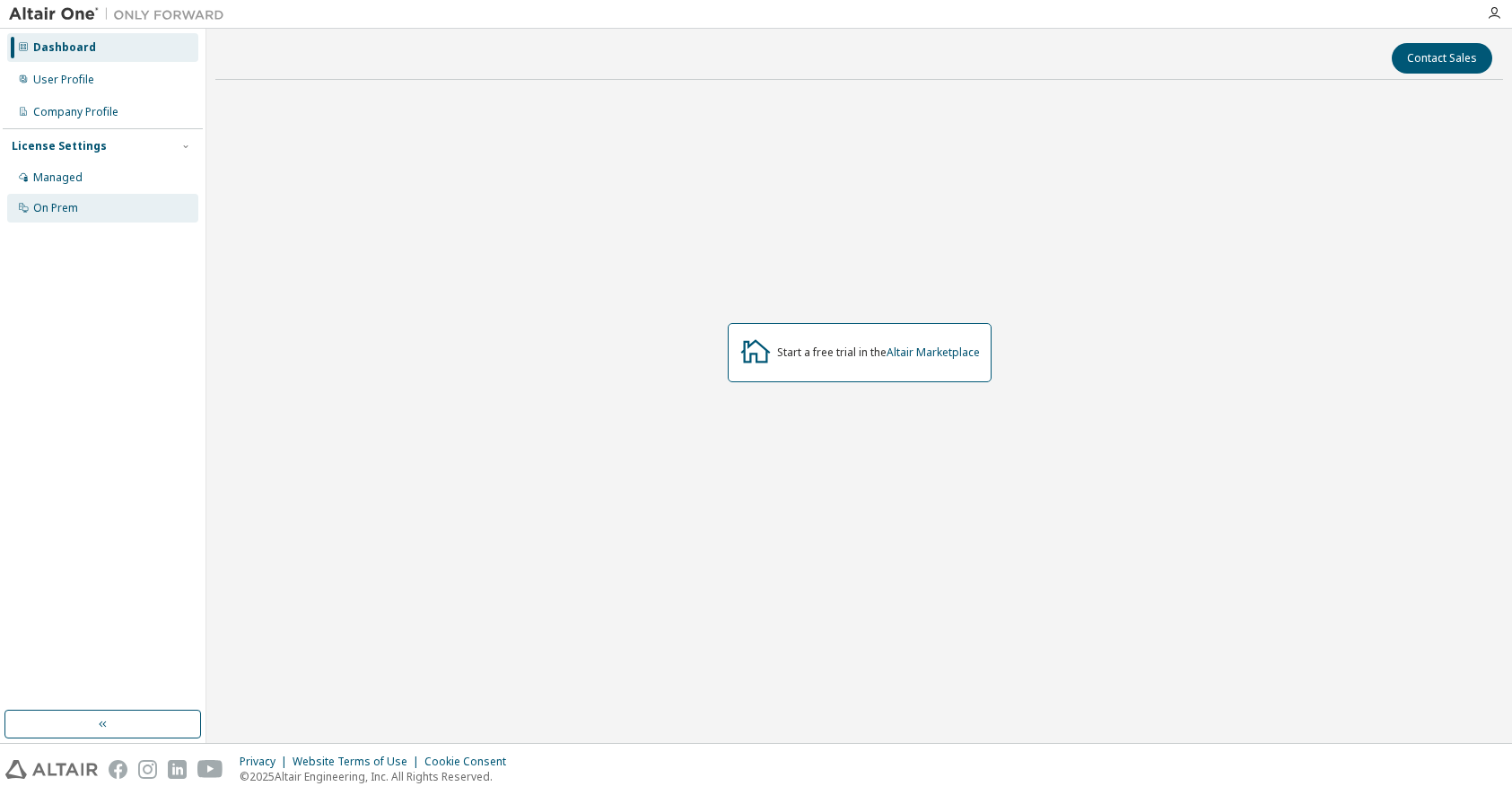
click at [66, 214] on div "On Prem" at bounding box center [55, 208] width 45 height 15
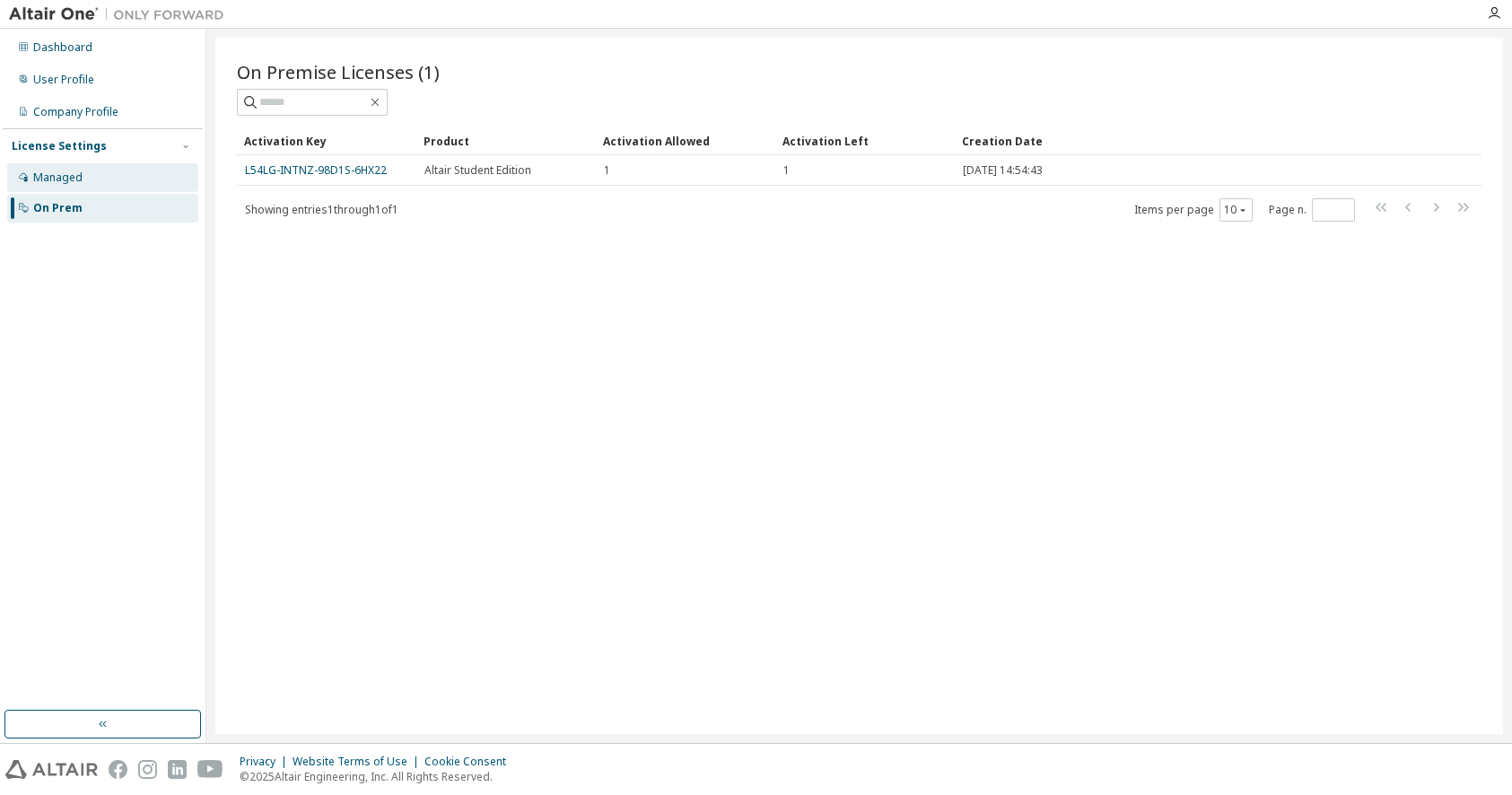
click at [58, 176] on div "Managed" at bounding box center [58, 178] width 49 height 15
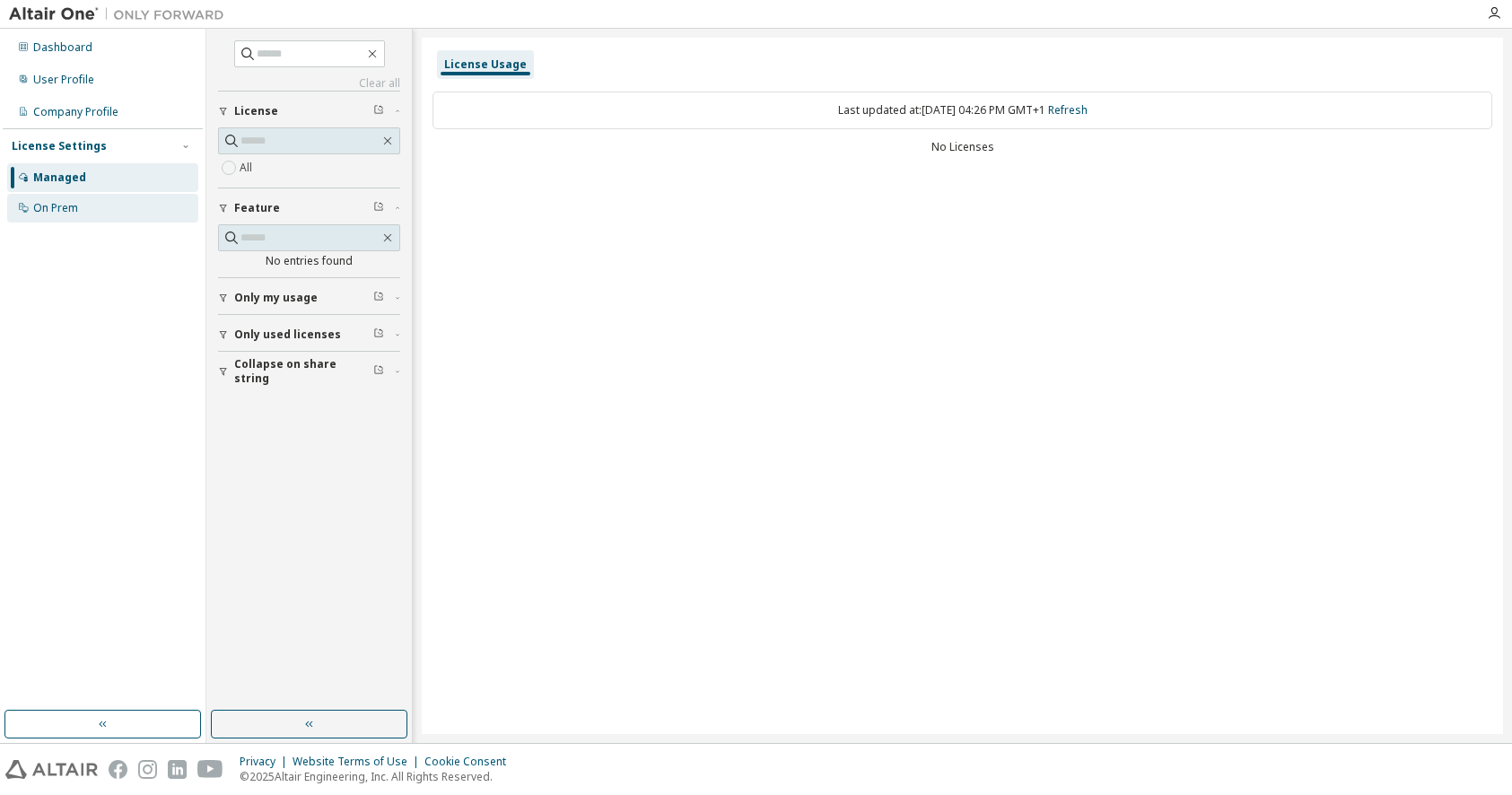
click at [59, 207] on div "On Prem" at bounding box center [55, 208] width 45 height 15
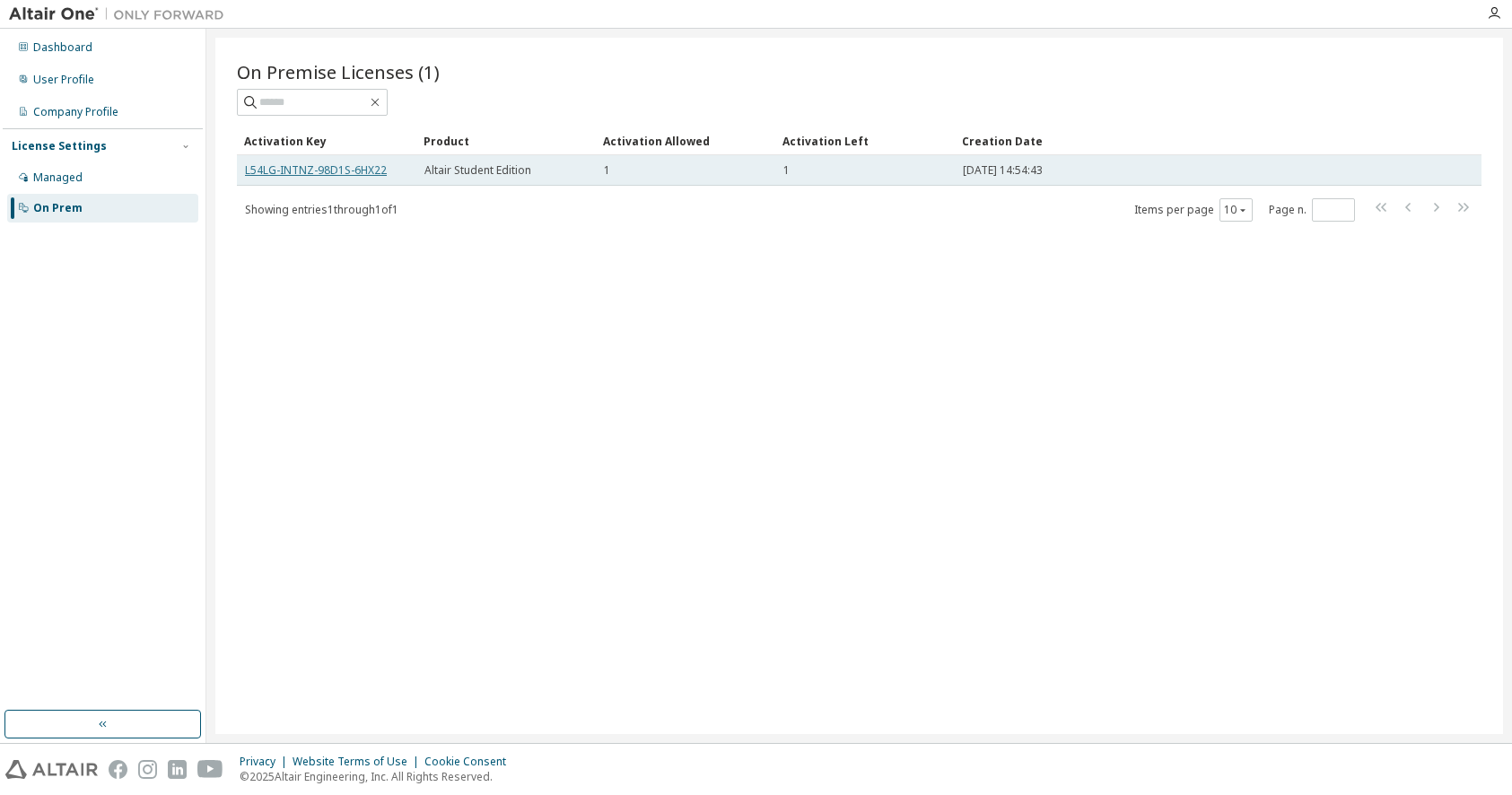
click at [346, 174] on link "L54LG-INTNZ-98D1S-6HX22" at bounding box center [315, 170] width 142 height 16
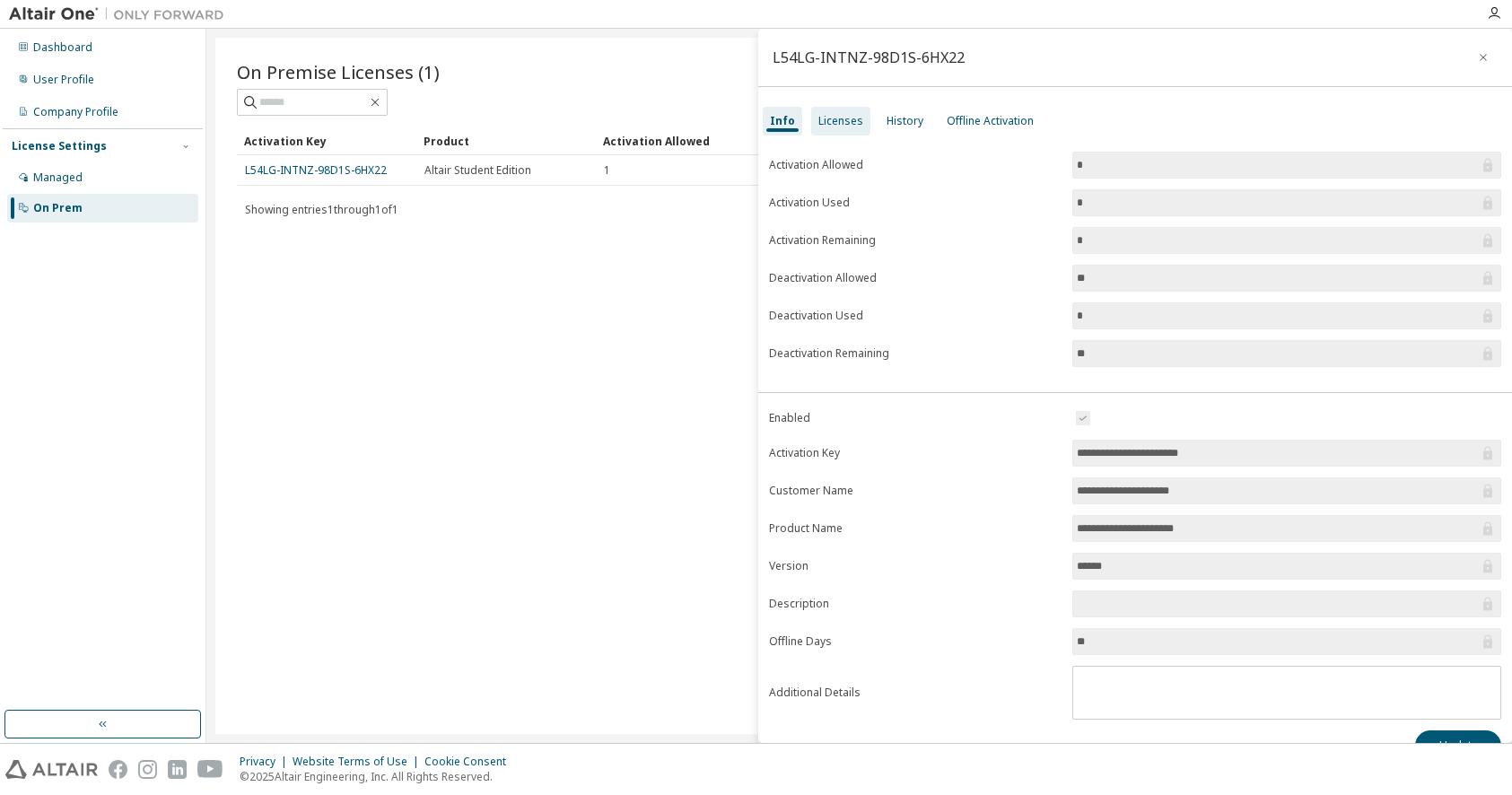
click at [843, 120] on div "Licenses" at bounding box center [841, 122] width 45 height 15
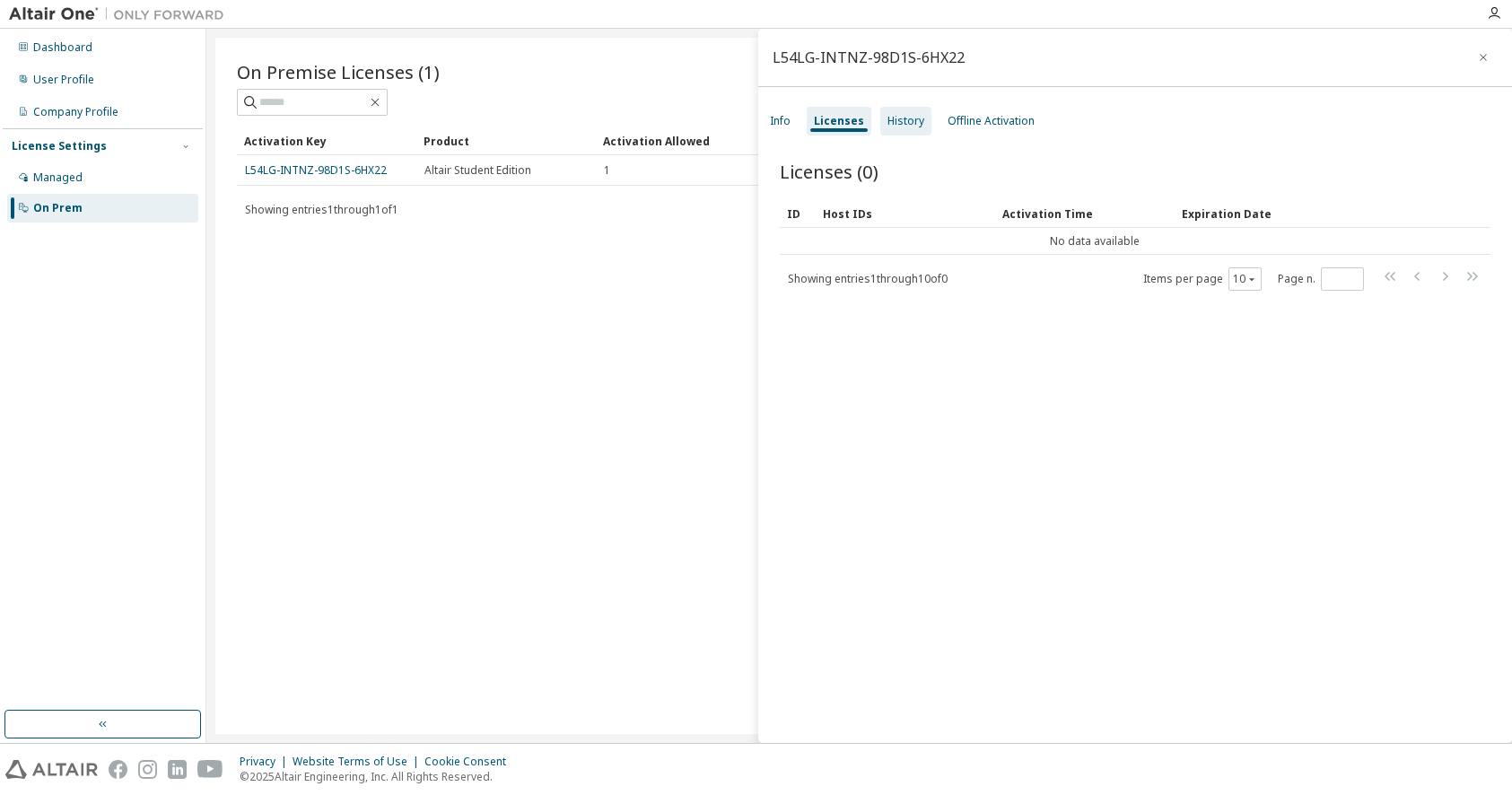
click at [900, 116] on div "History" at bounding box center [905, 122] width 37 height 15
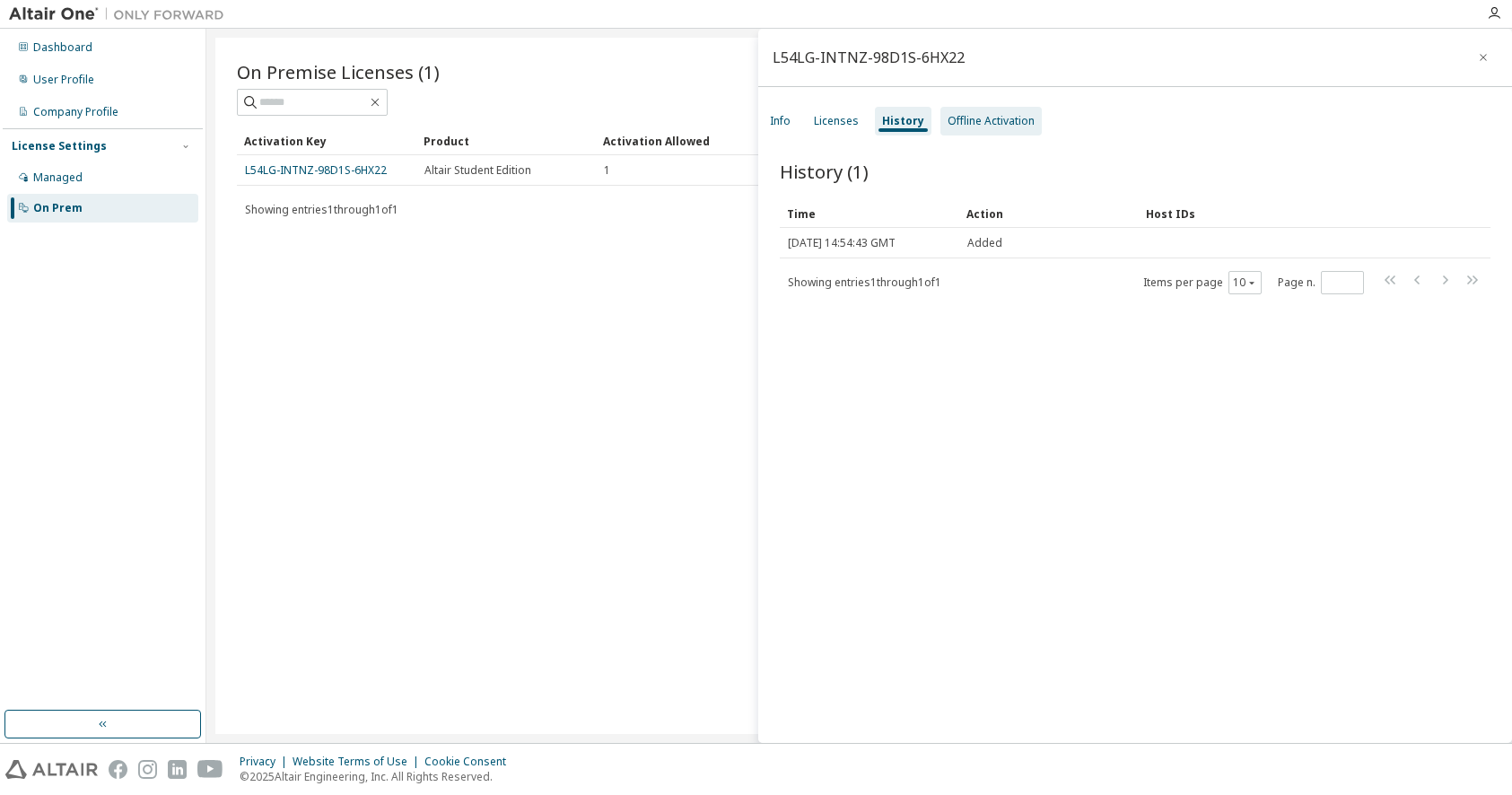
click at [957, 122] on div "Offline Activation" at bounding box center [990, 122] width 87 height 15
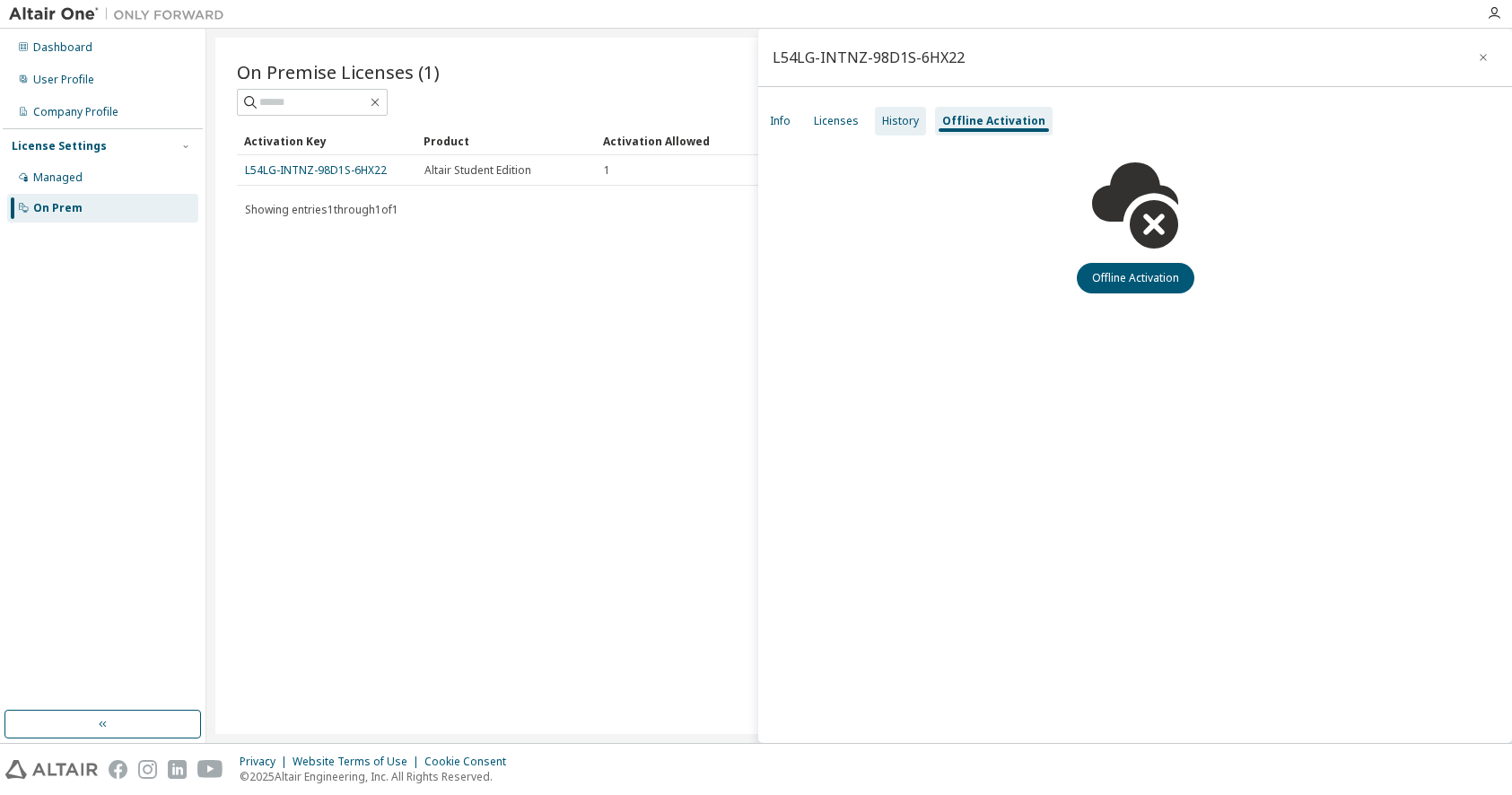
click at [893, 127] on div "History" at bounding box center [900, 122] width 37 height 15
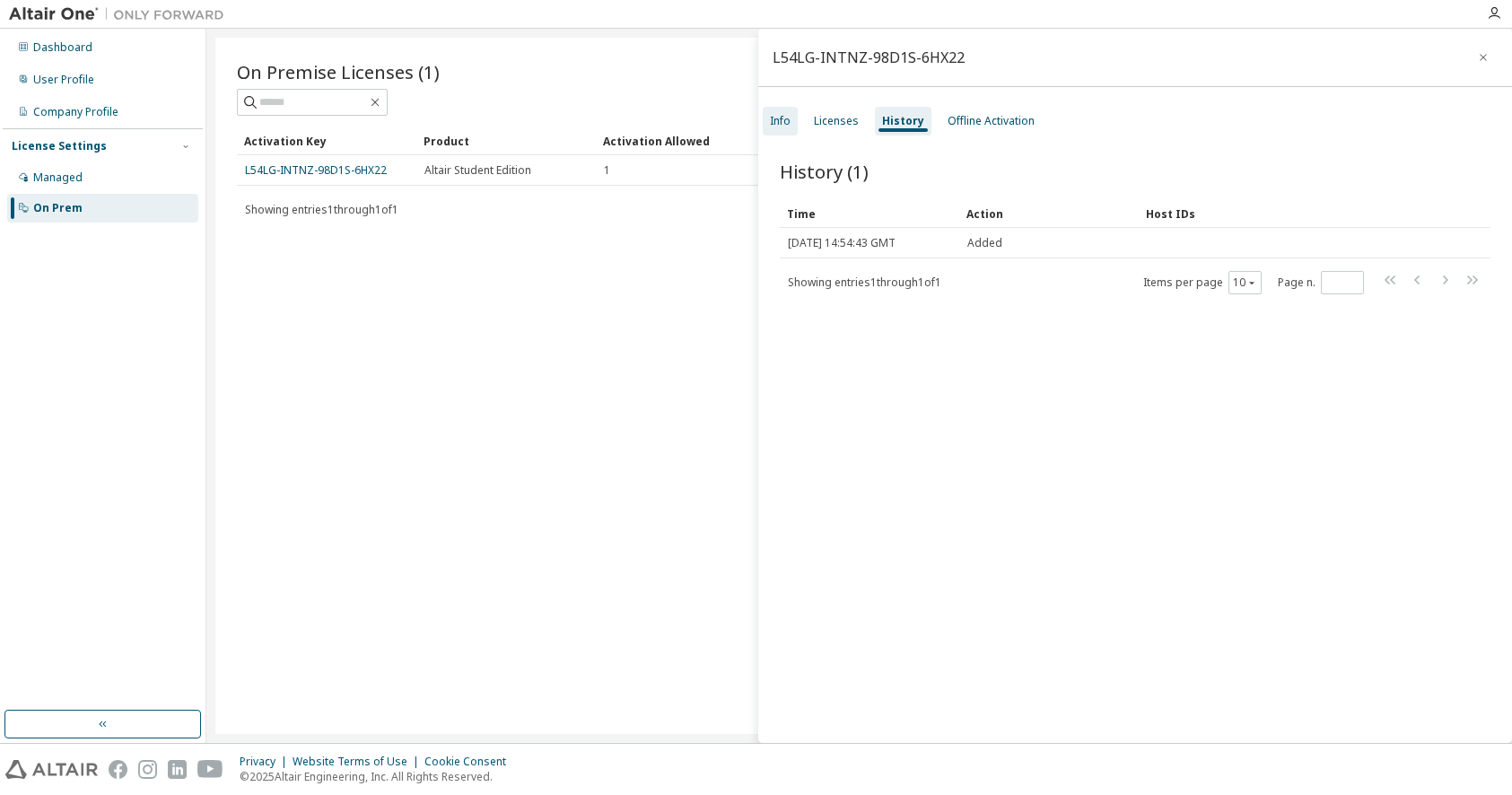
click at [771, 122] on div "Info" at bounding box center [780, 122] width 21 height 15
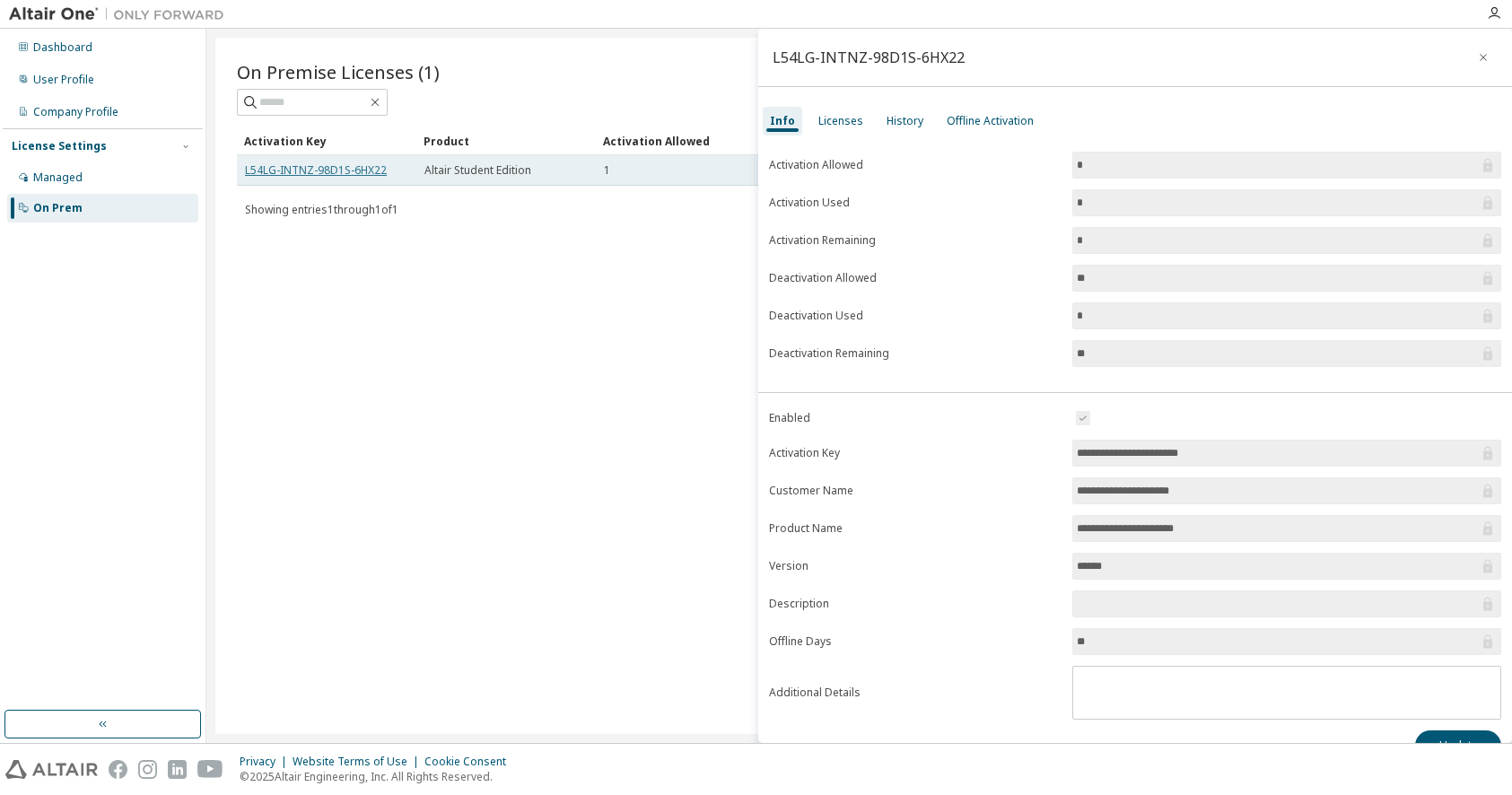
click at [349, 171] on link "L54LG-INTNZ-98D1S-6HX22" at bounding box center [315, 170] width 142 height 16
drag, startPoint x: 391, startPoint y: 168, endPoint x: 238, endPoint y: 167, distance: 153.0
click at [238, 167] on td "L54LG-INTNZ-98D1S-6HX22" at bounding box center [326, 170] width 179 height 30
click at [312, 223] on div "On Premise Licenses (1) Clear Load Save Save As Field Operator Value Select fil…" at bounding box center [859, 386] width 1287 height 696
drag, startPoint x: 231, startPoint y: 170, endPoint x: 319, endPoint y: 171, distance: 88.0
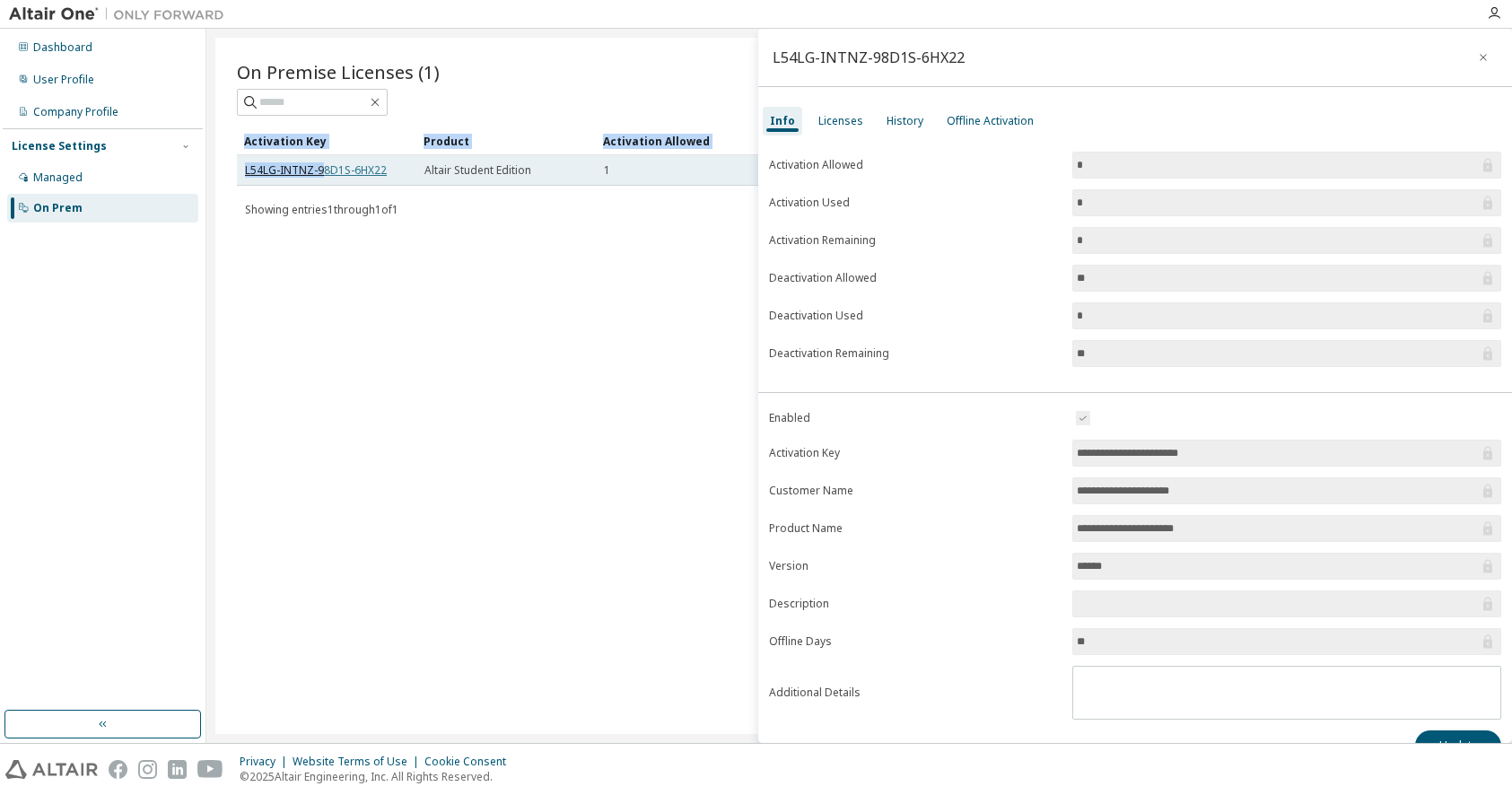
click at [319, 171] on div "On Premise Licenses (1) Clear Load Save Save As Field Operator Value Select fil…" at bounding box center [859, 386] width 1287 height 696
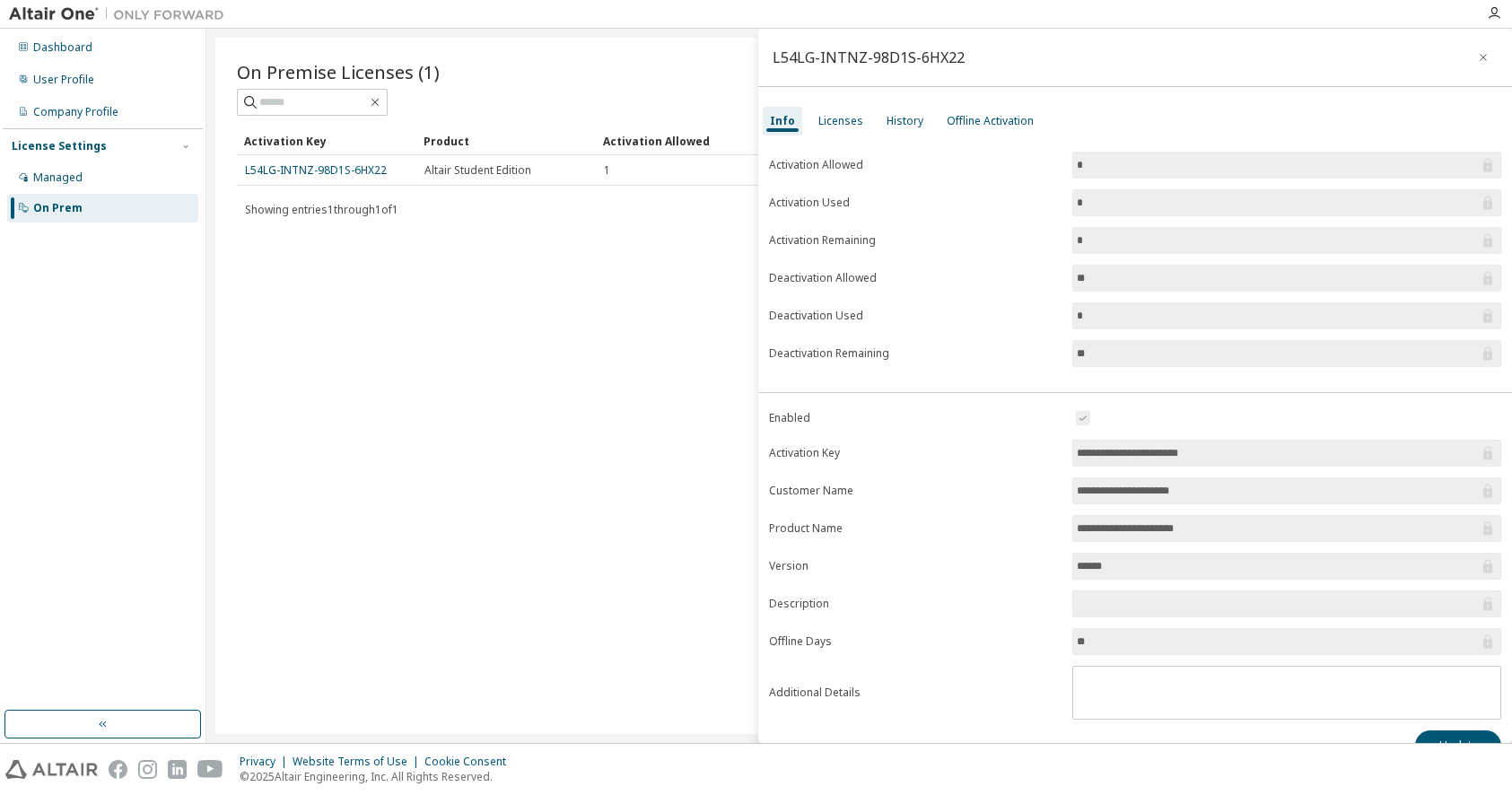
click at [369, 191] on div "Activation Key Product Activation Allowed Activation Left Creation Date L54LG-I…" at bounding box center [859, 174] width 1244 height 96
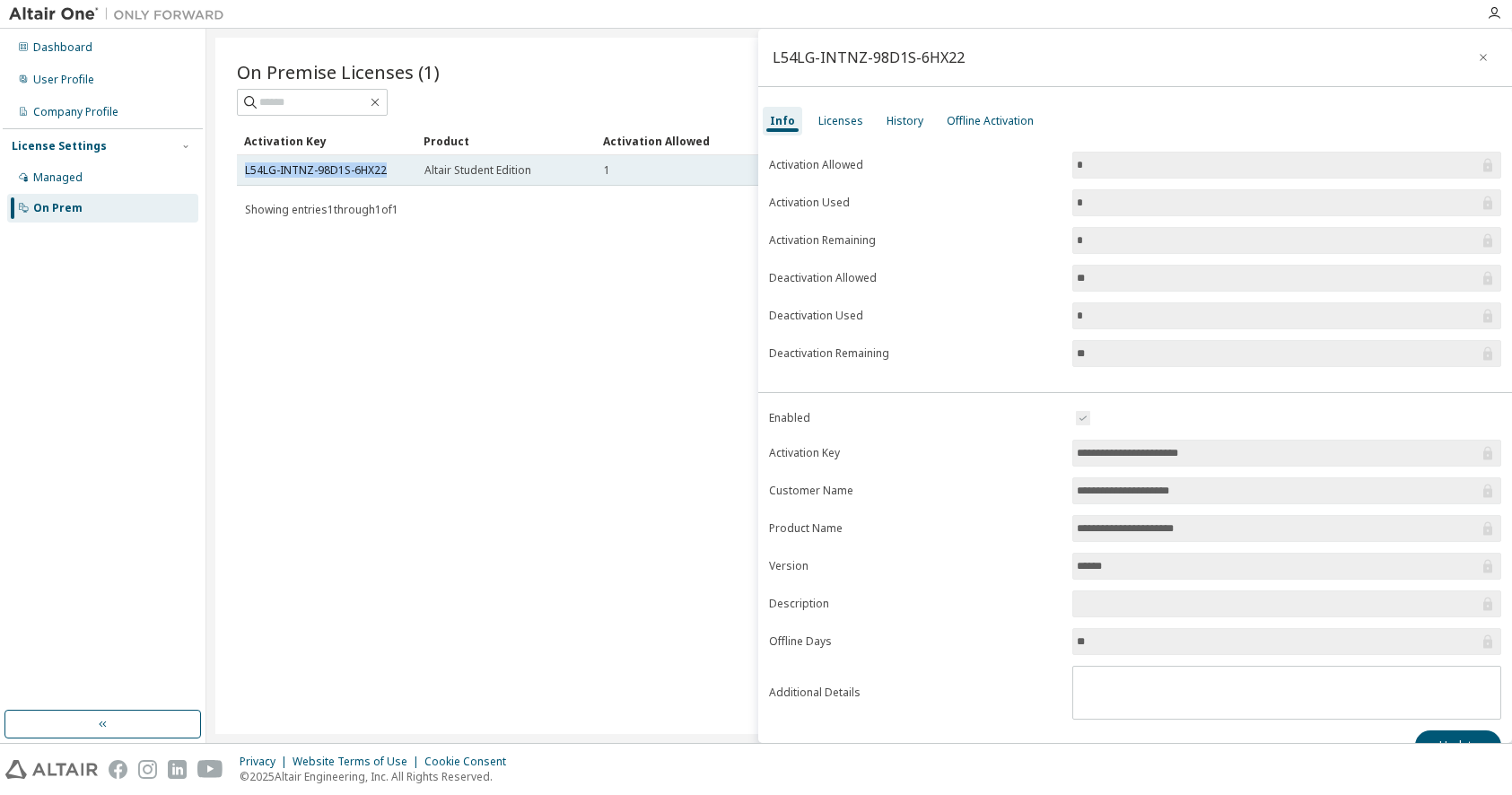
drag, startPoint x: 388, startPoint y: 166, endPoint x: 239, endPoint y: 172, distance: 149.1
click at [239, 172] on td "L54LG-INTNZ-98D1S-6HX22" at bounding box center [326, 170] width 179 height 30
copy link "L54LG-INTNZ-98D1S-6HX22"
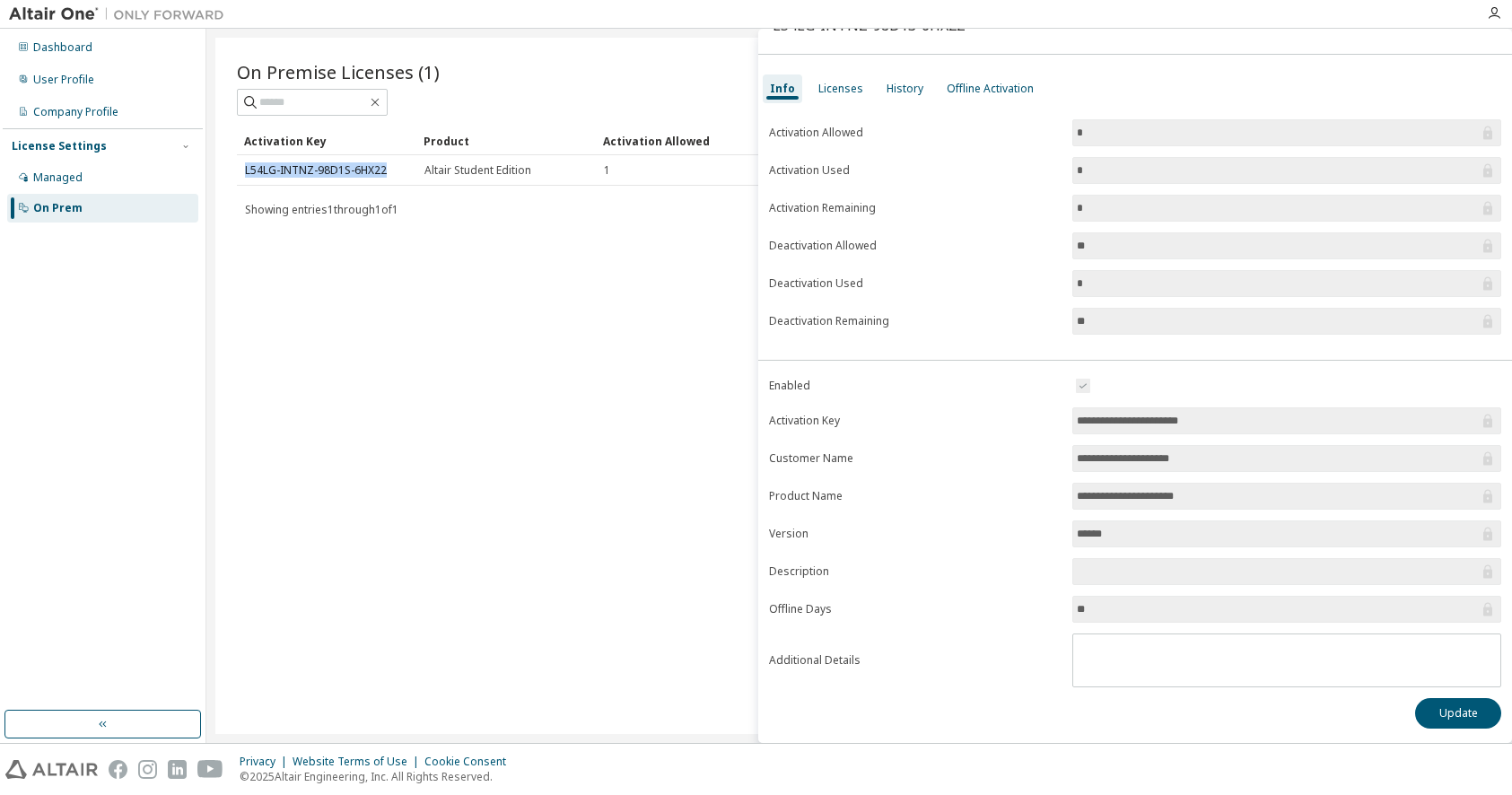
scroll to position [32, 0]
click at [1430, 717] on button "Update" at bounding box center [1458, 713] width 86 height 30
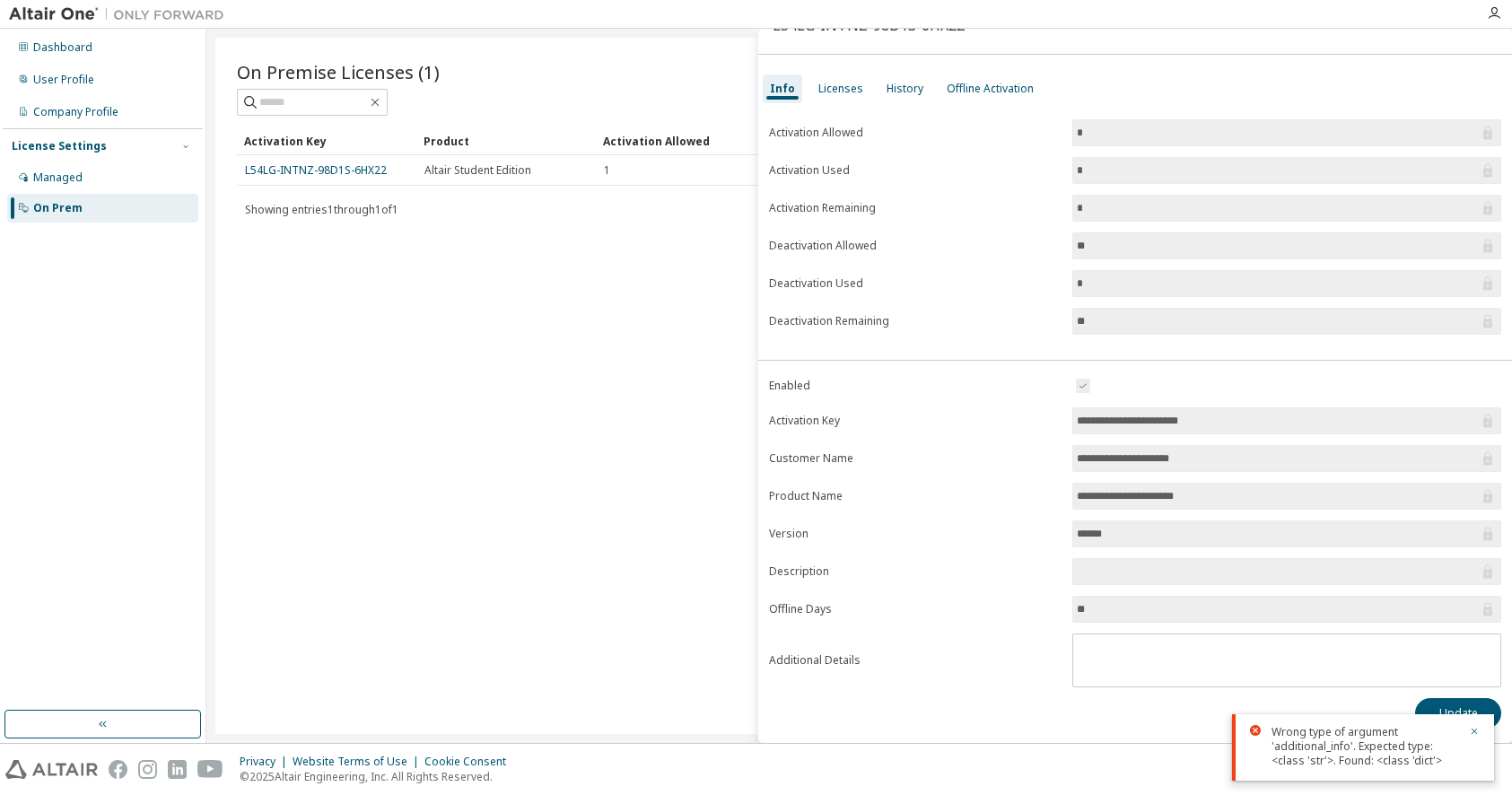
click at [556, 391] on div "On Premise Licenses (1) Clear Load Save Save As Field Operator Value Select fil…" at bounding box center [859, 386] width 1287 height 696
click at [82, 168] on div "Managed" at bounding box center [102, 177] width 191 height 28
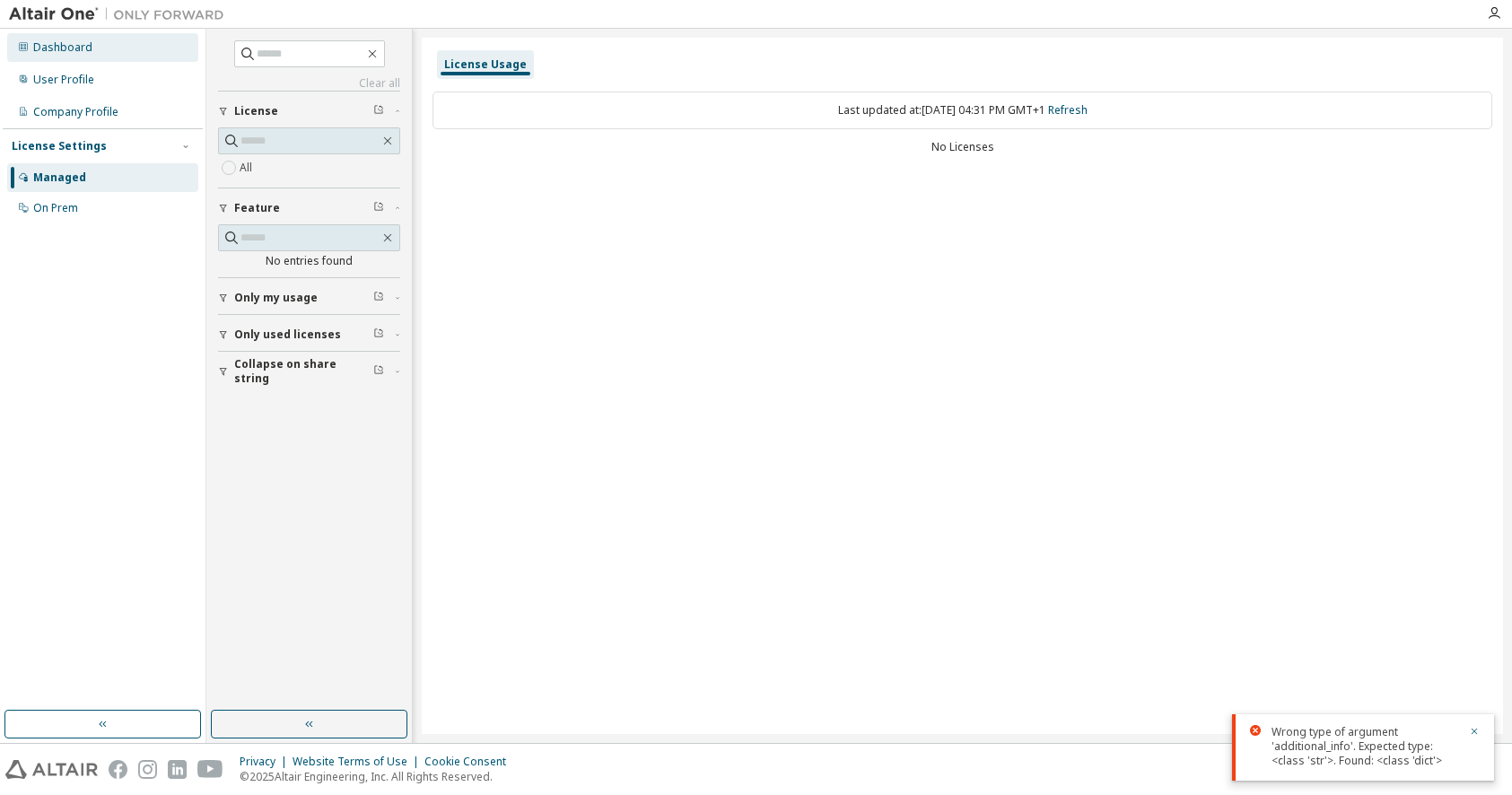
click at [60, 48] on div "Dashboard" at bounding box center [62, 48] width 59 height 15
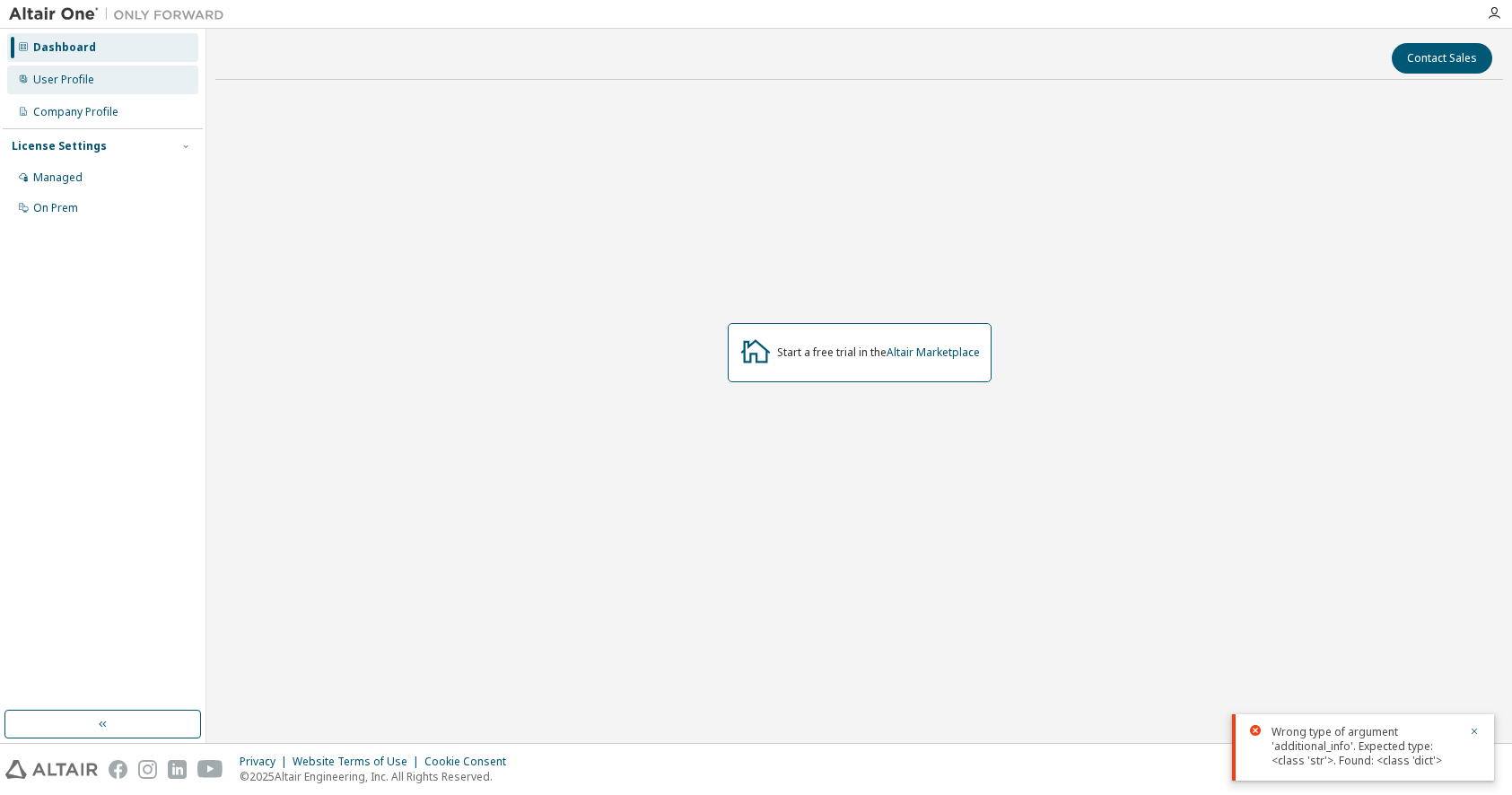
click at [62, 81] on div "User Profile" at bounding box center [63, 80] width 61 height 15
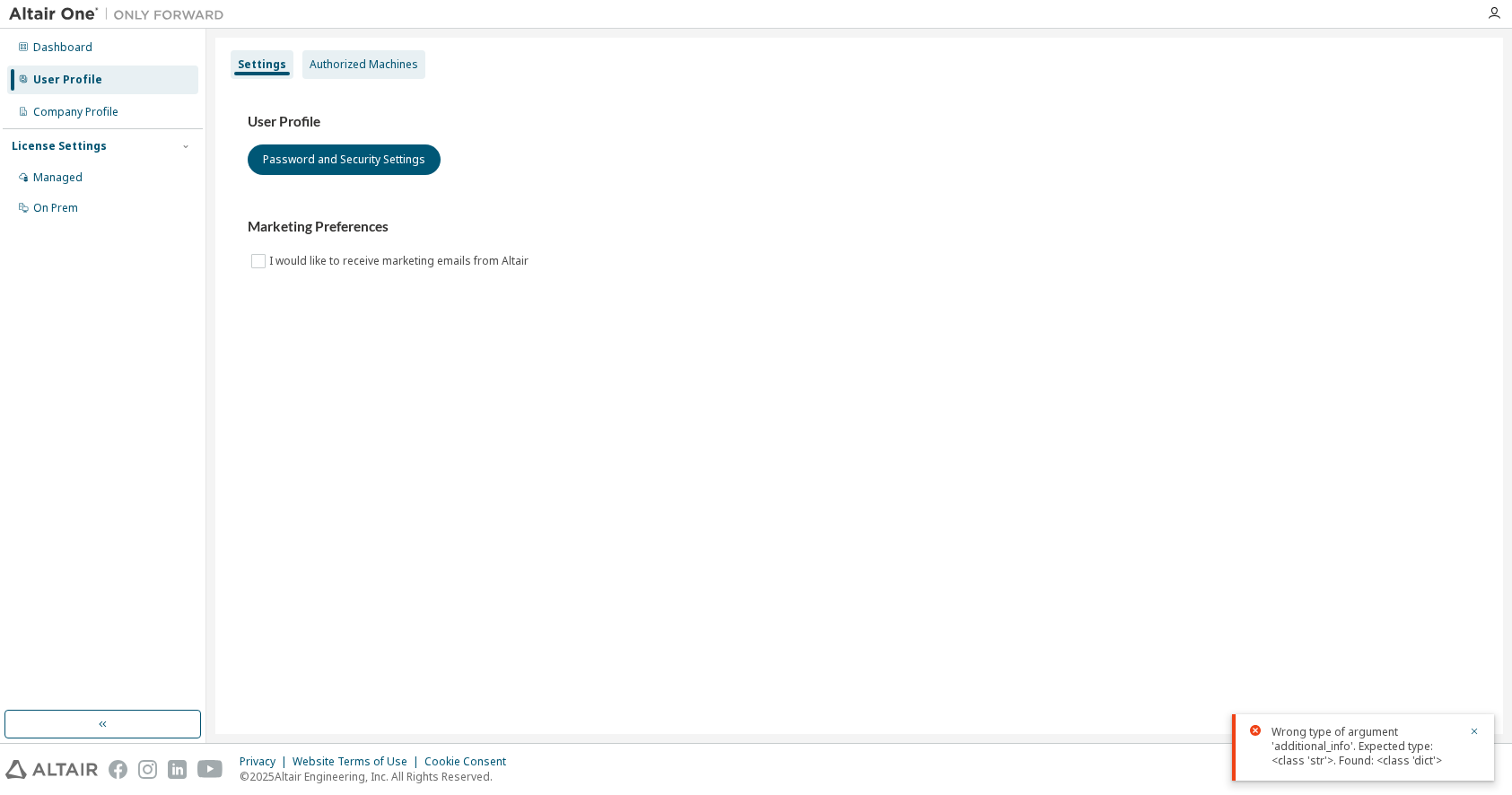
click at [333, 68] on div "Authorized Machines" at bounding box center [364, 65] width 109 height 15
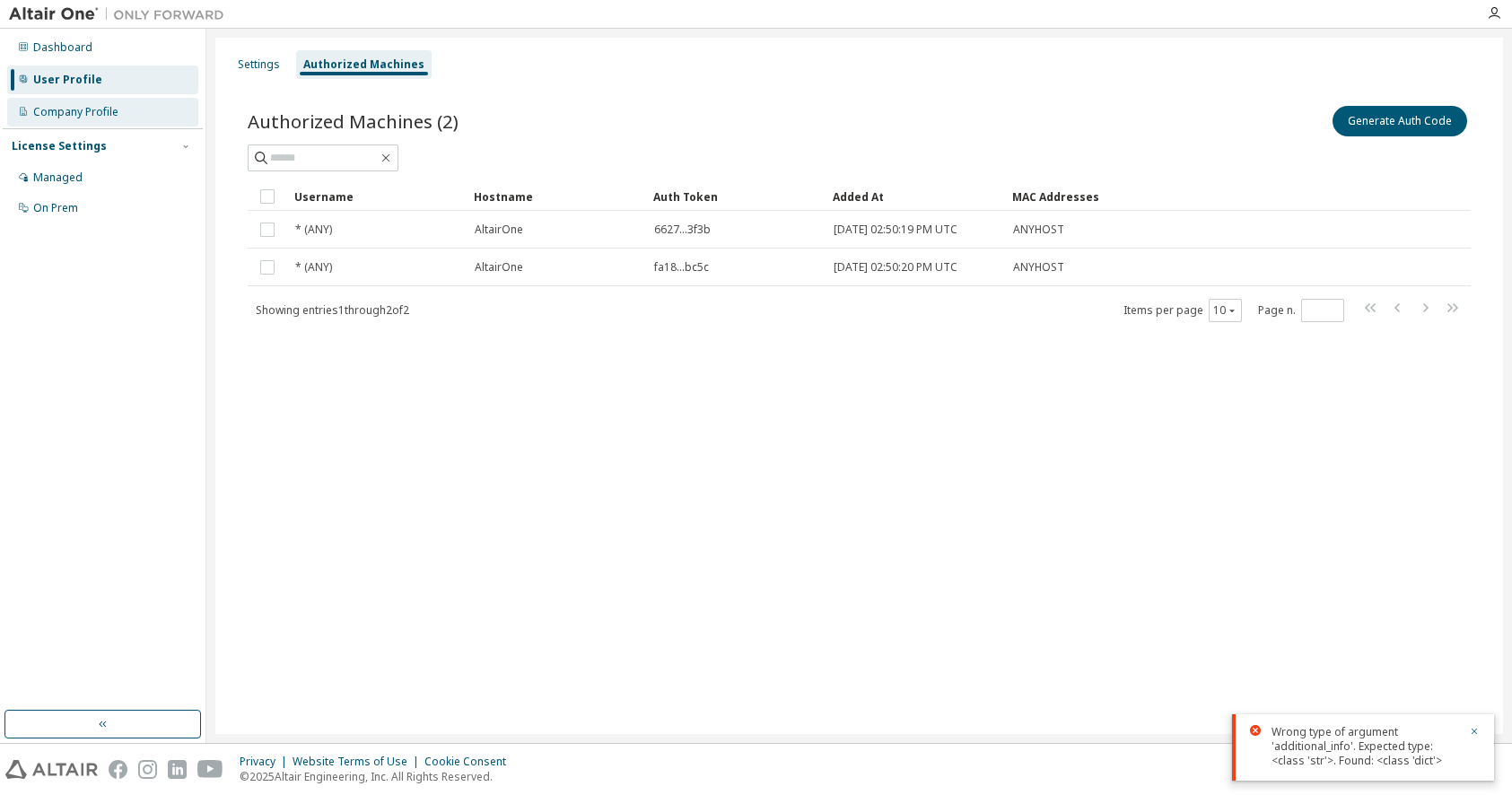
click at [86, 114] on div "Company Profile" at bounding box center [75, 112] width 85 height 15
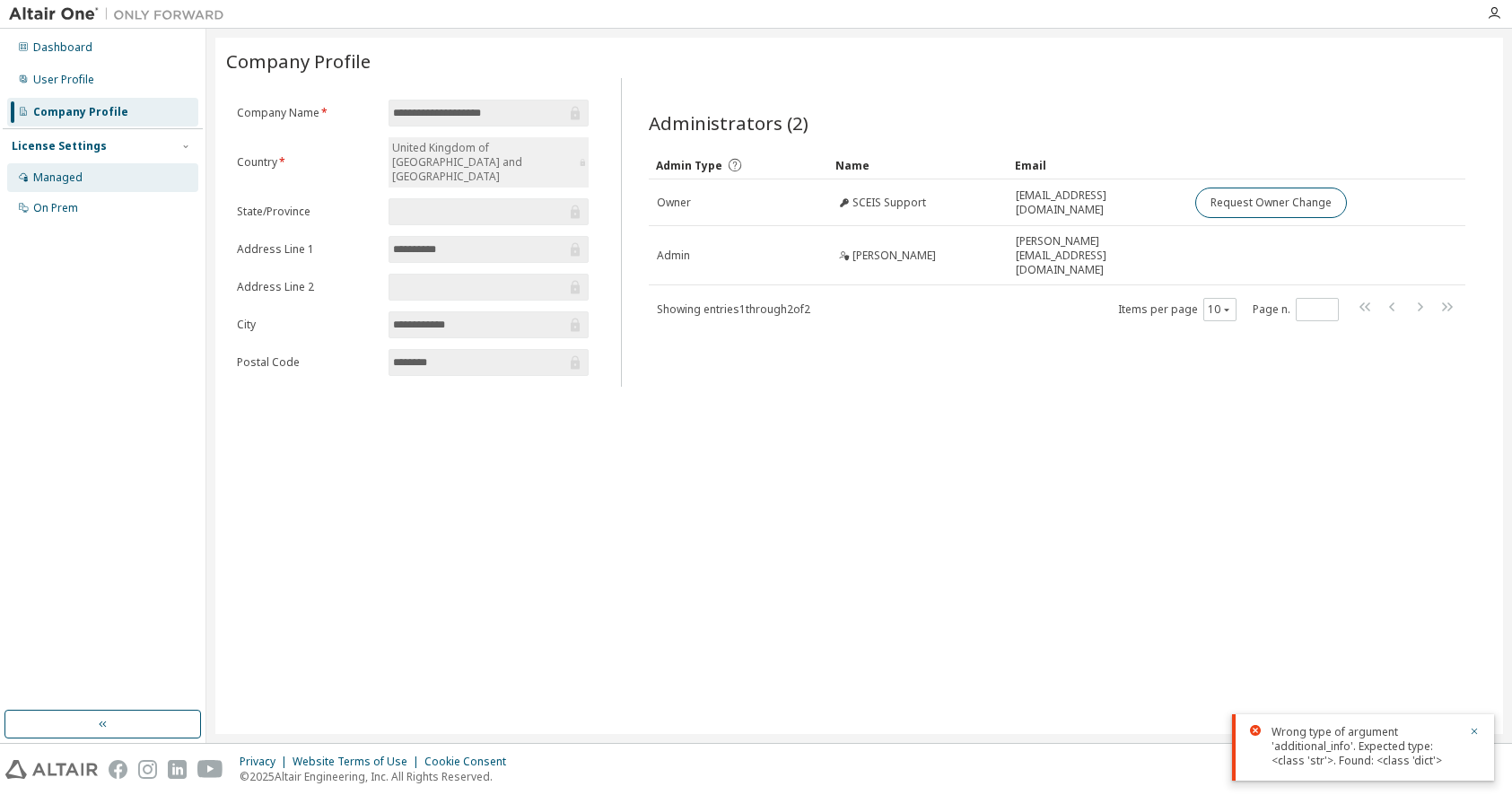
click at [66, 179] on div "Managed" at bounding box center [58, 178] width 49 height 15
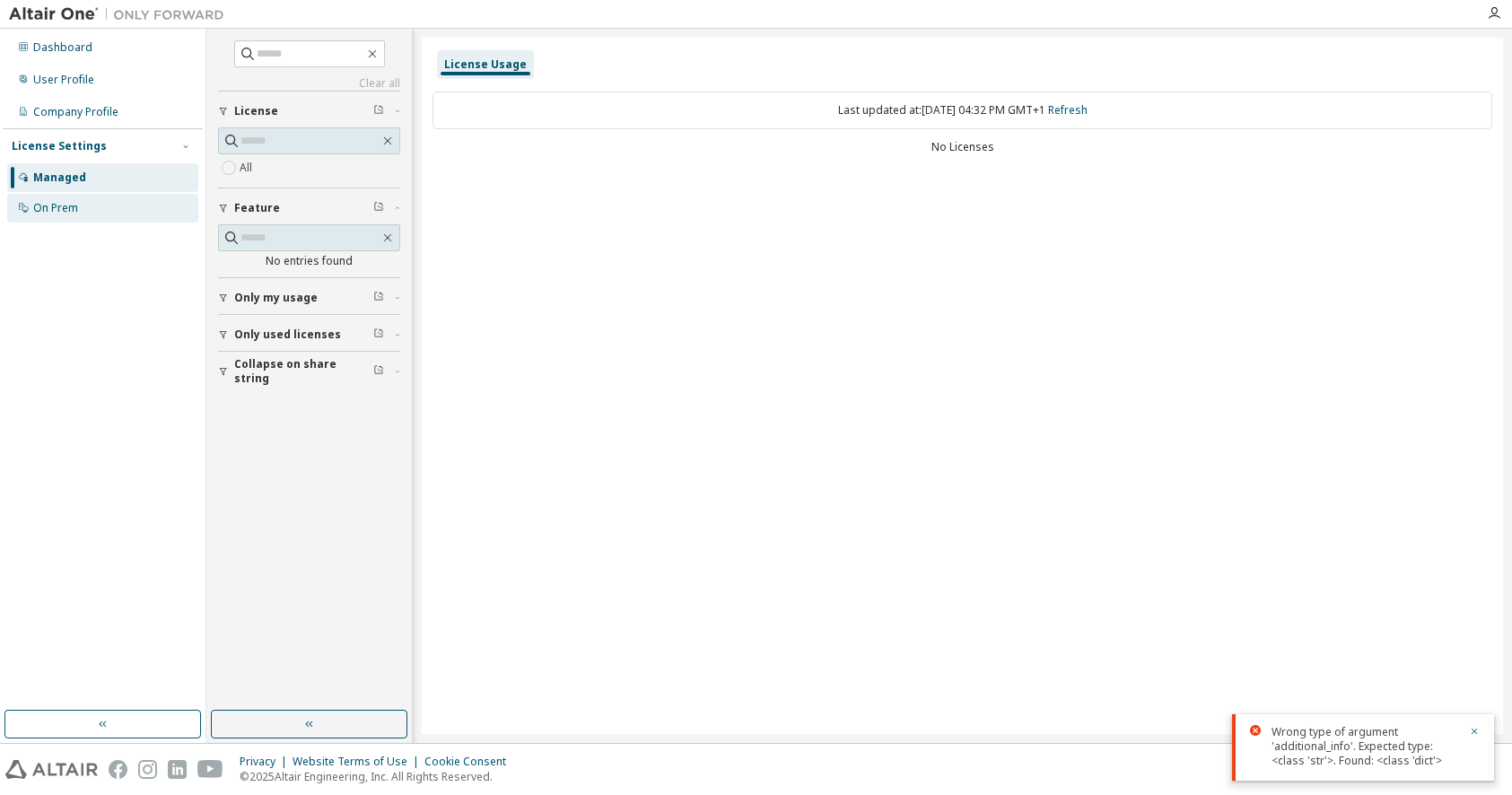
click at [61, 211] on div "On Prem" at bounding box center [55, 208] width 45 height 15
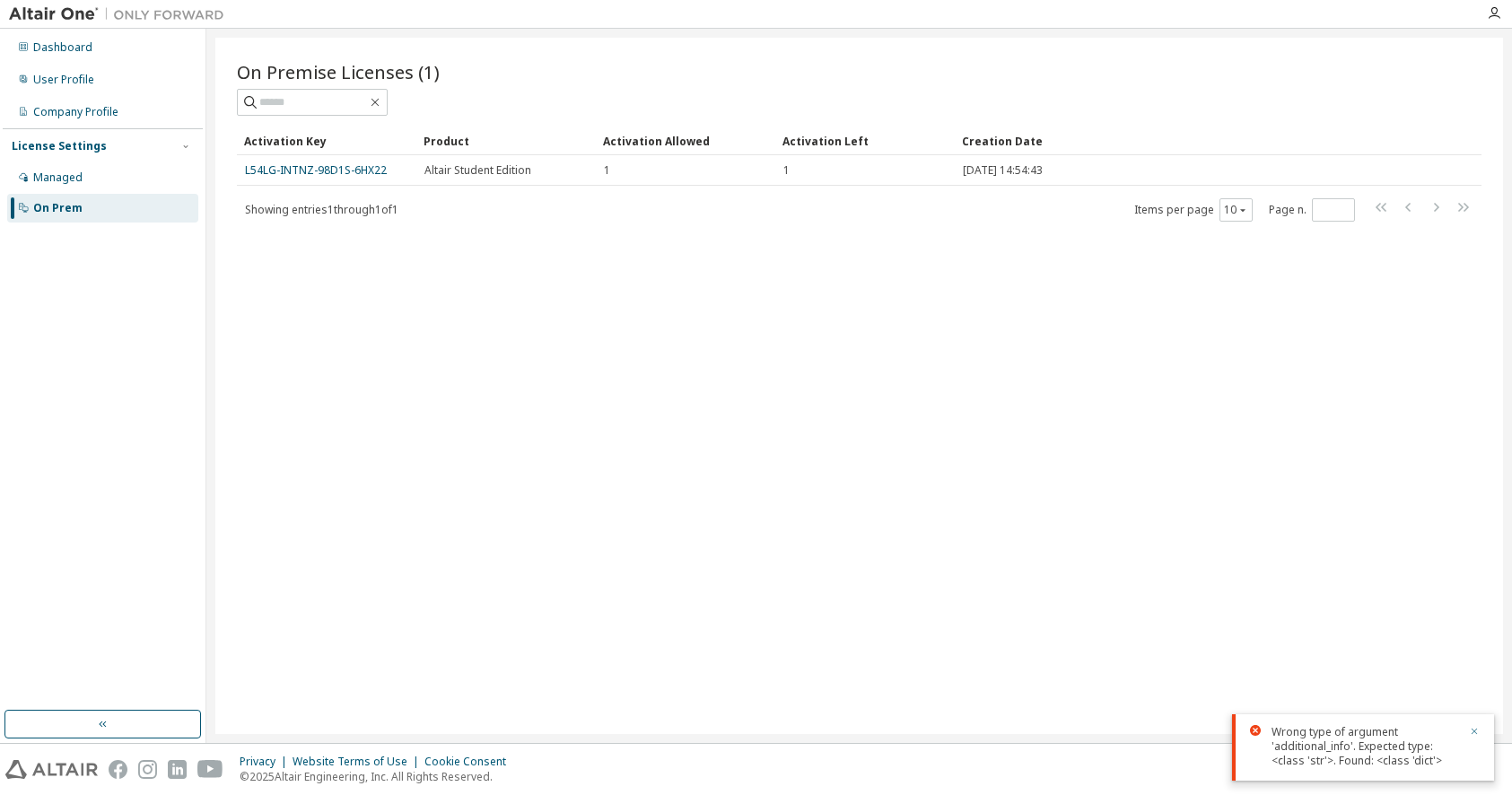
click at [1473, 729] on icon "button" at bounding box center [1475, 731] width 6 height 6
